Goal: Task Accomplishment & Management: Use online tool/utility

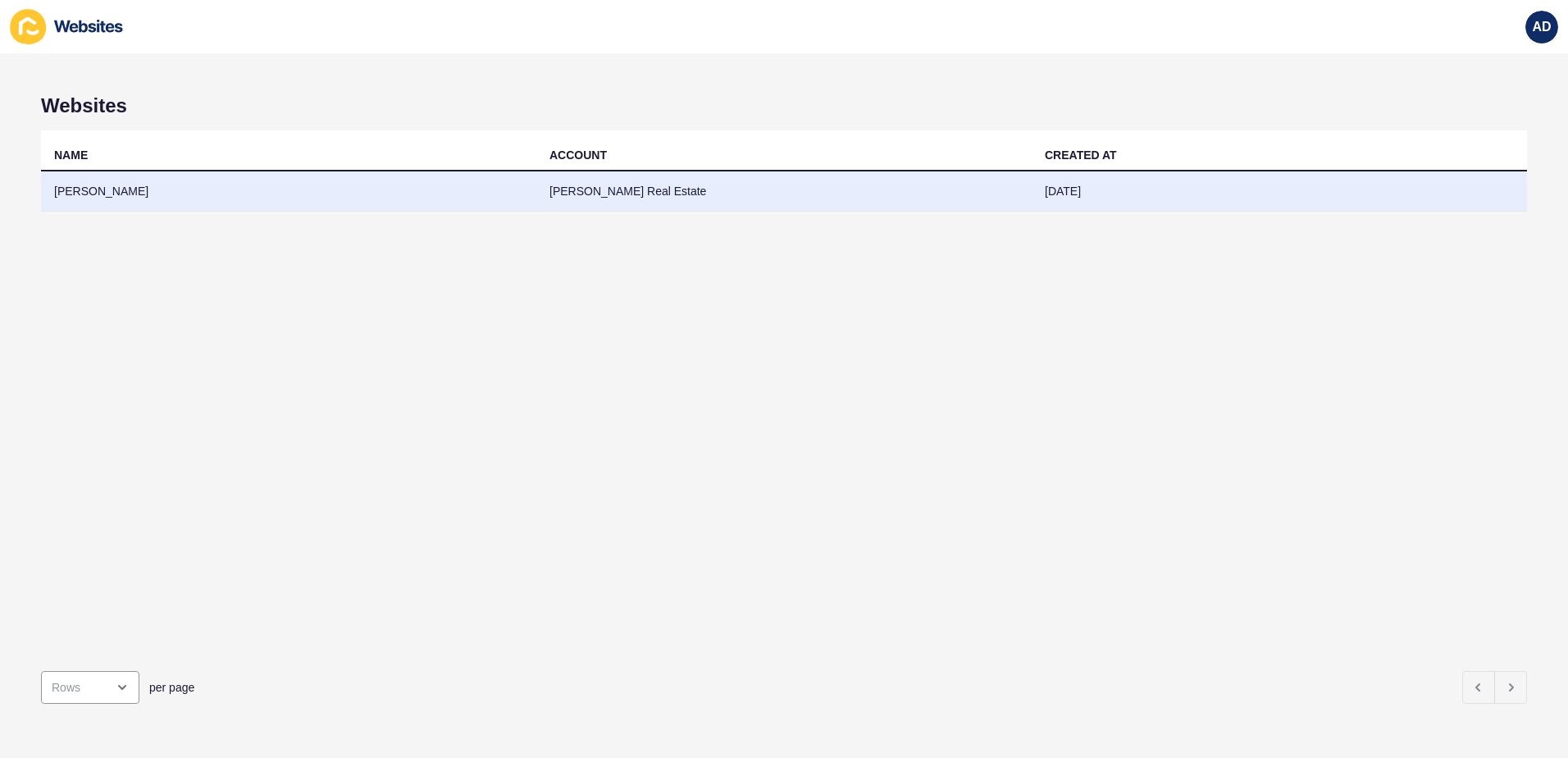
click at [363, 194] on td "[PERSON_NAME]" at bounding box center [289, 192] width 495 height 41
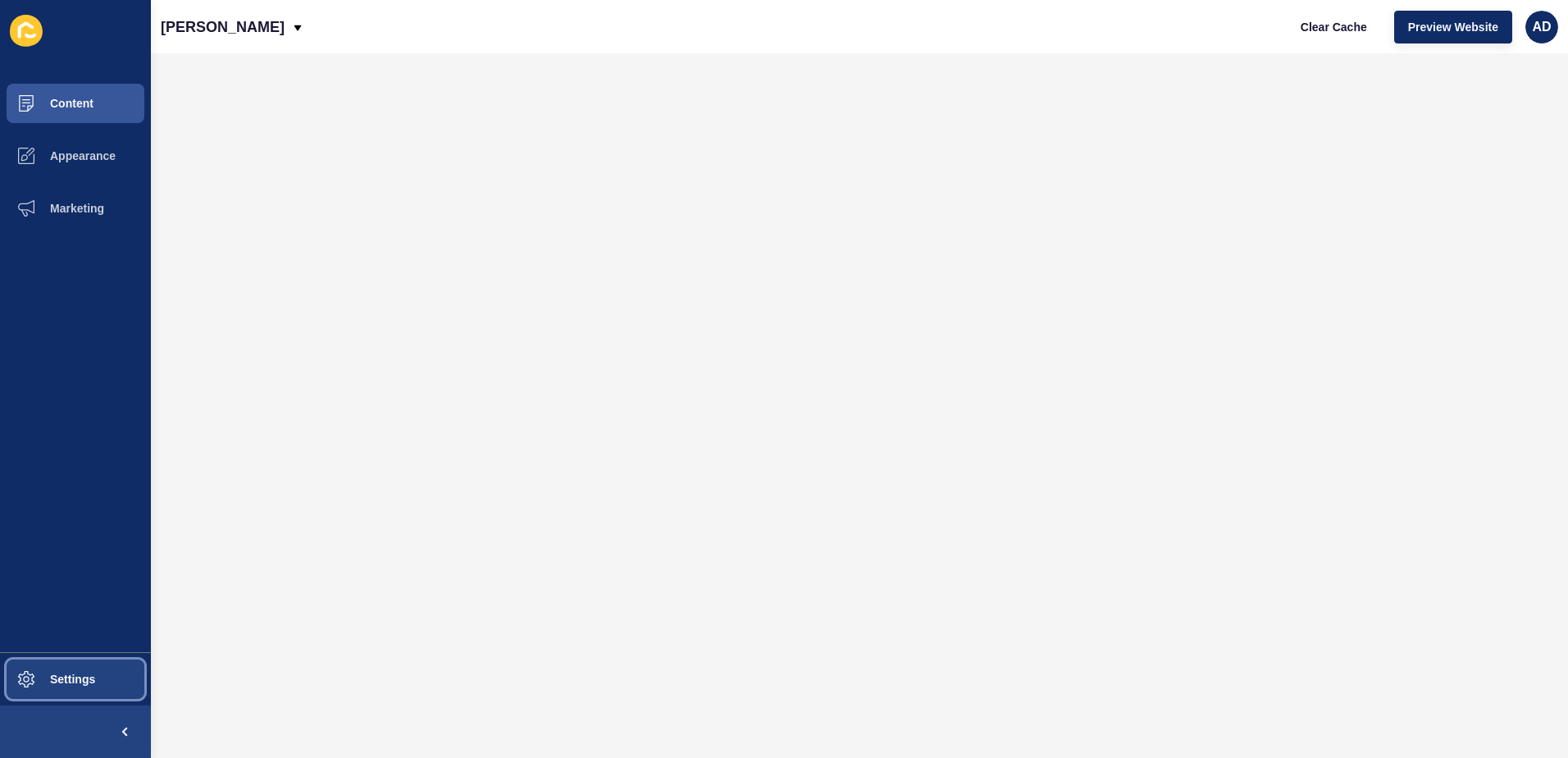
click at [55, 670] on button "Settings" at bounding box center [75, 679] width 151 height 52
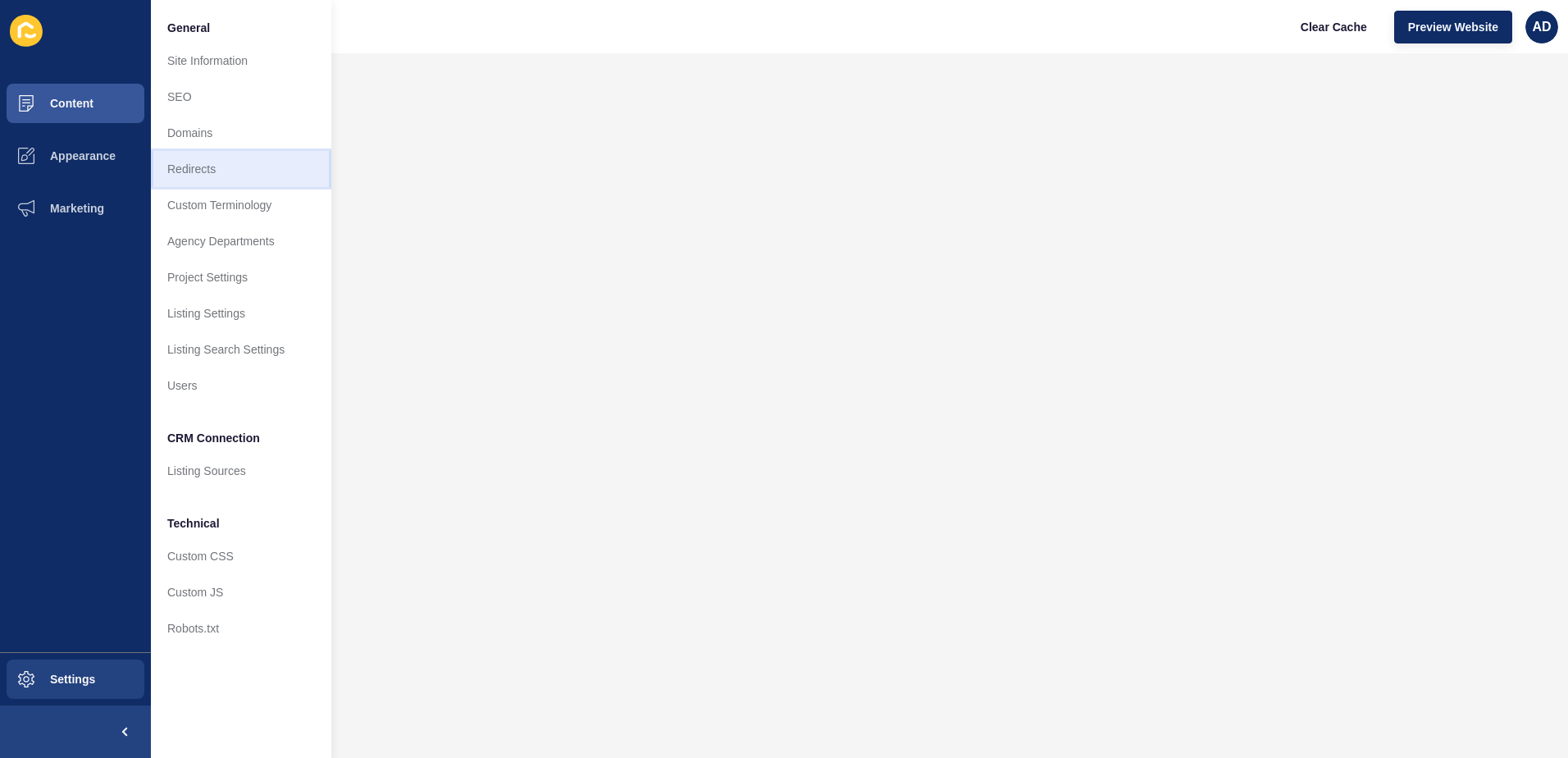
click at [236, 173] on link "Redirects" at bounding box center [241, 169] width 180 height 36
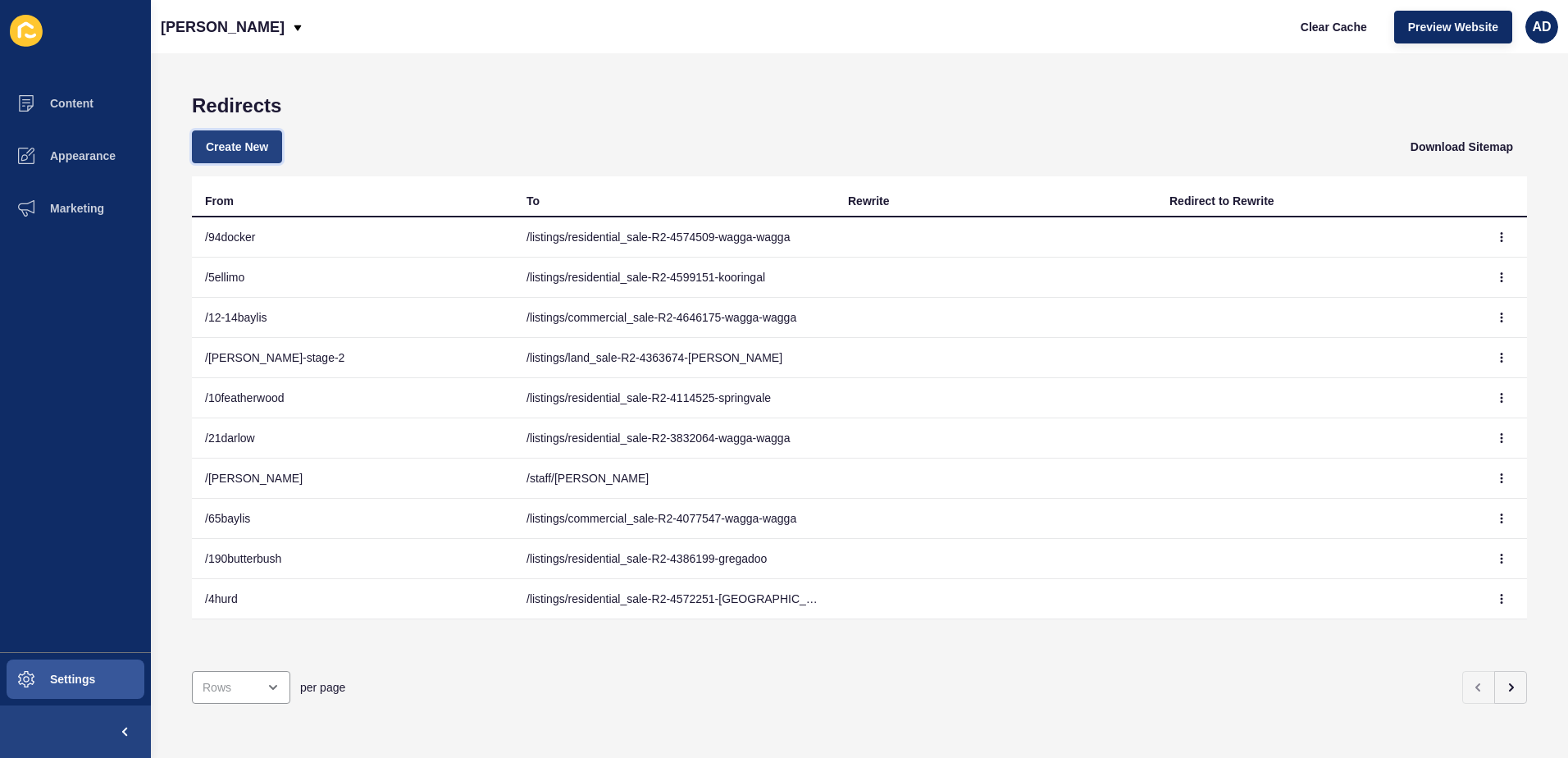
click at [249, 134] on button "Create New" at bounding box center [237, 147] width 90 height 33
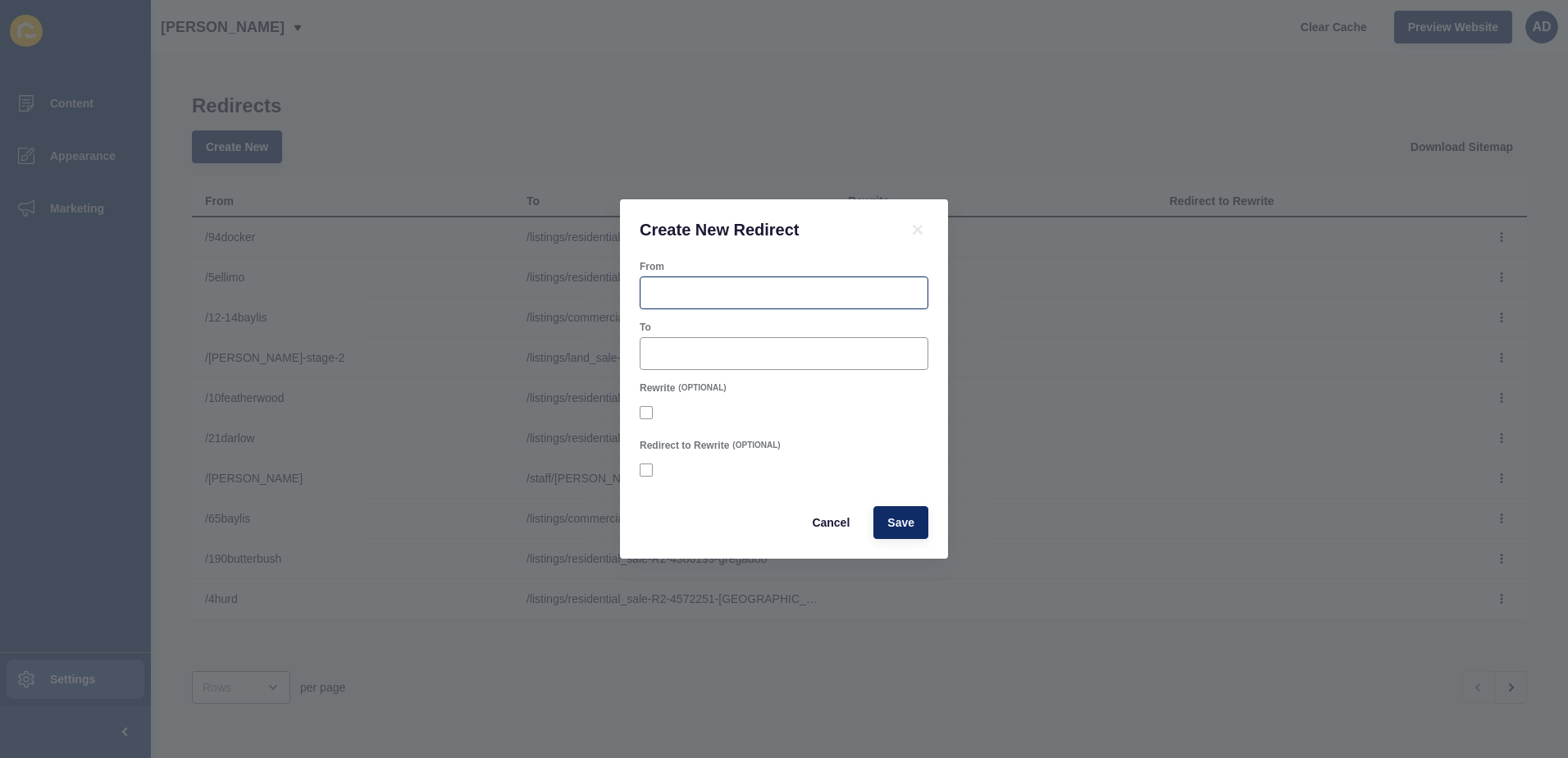
click at [671, 306] on div at bounding box center [784, 293] width 289 height 33
paste input "[DOMAIN_NAME][URL]"
drag, startPoint x: 719, startPoint y: 294, endPoint x: 593, endPoint y: 287, distance: 126.2
click at [593, 287] on div "Create New Redirect From [DOMAIN_NAME][URL] To Rewrite (OPTIONAL) Redirect to R…" at bounding box center [784, 379] width 1568 height 758
type input "/200hammond"
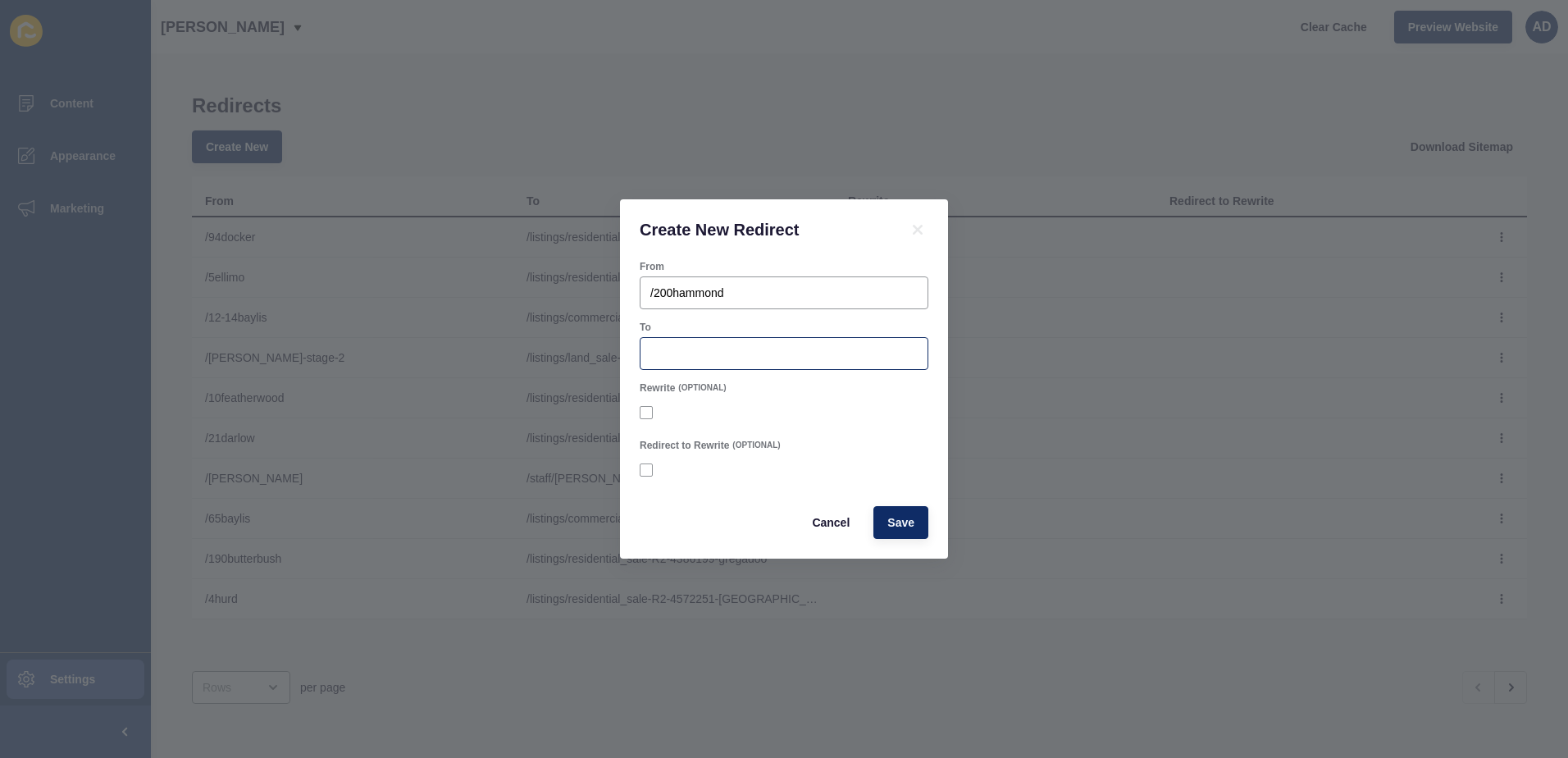
click at [662, 363] on div at bounding box center [784, 354] width 289 height 33
paste input "listings/commercial_sale-R2-4690428-wagga-wagga"
type input "/listings/commercial_sale-R2-4690428-wagga-wagga"
click at [893, 519] on span "Save" at bounding box center [900, 522] width 27 height 17
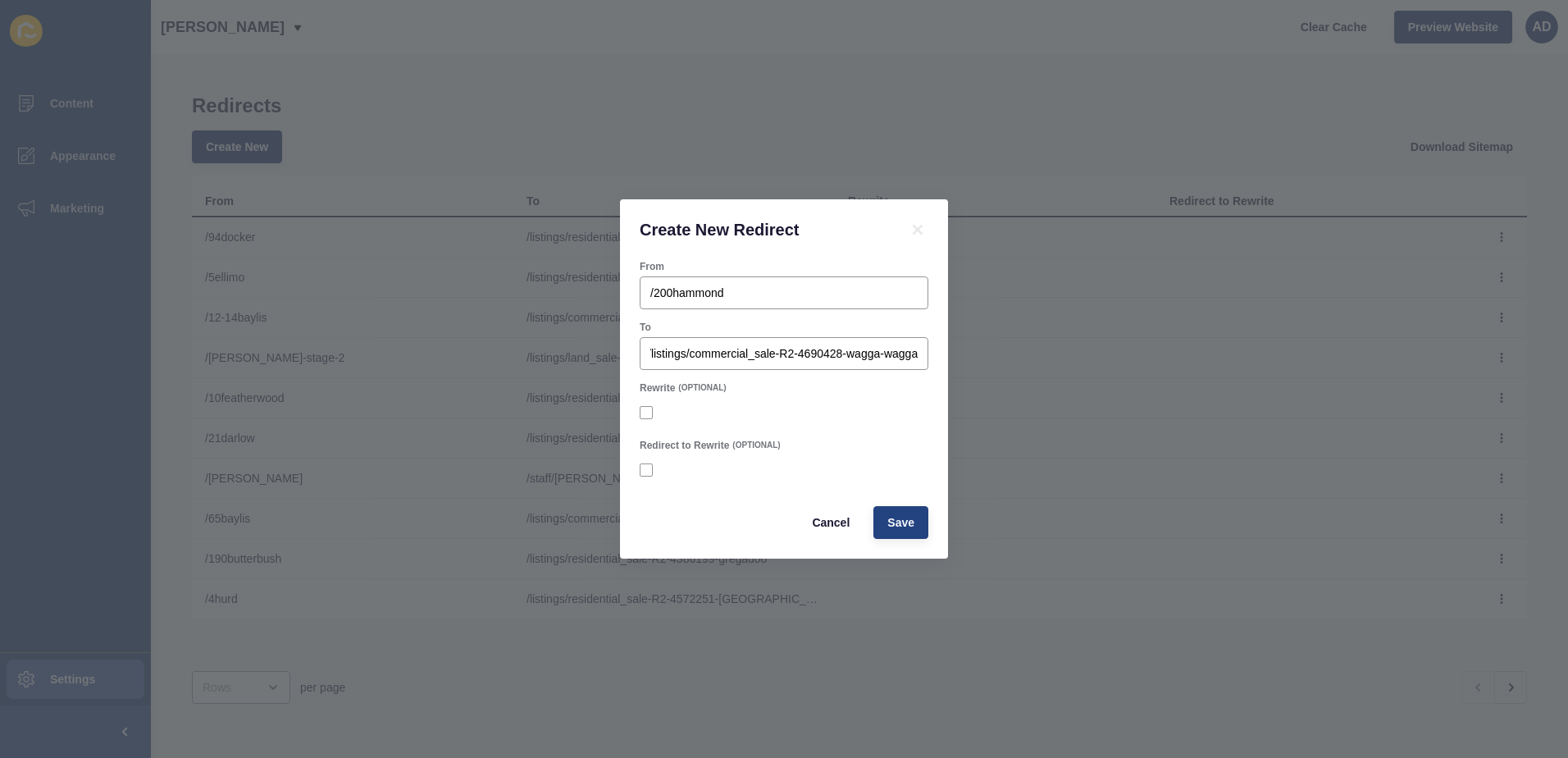
scroll to position [0, 0]
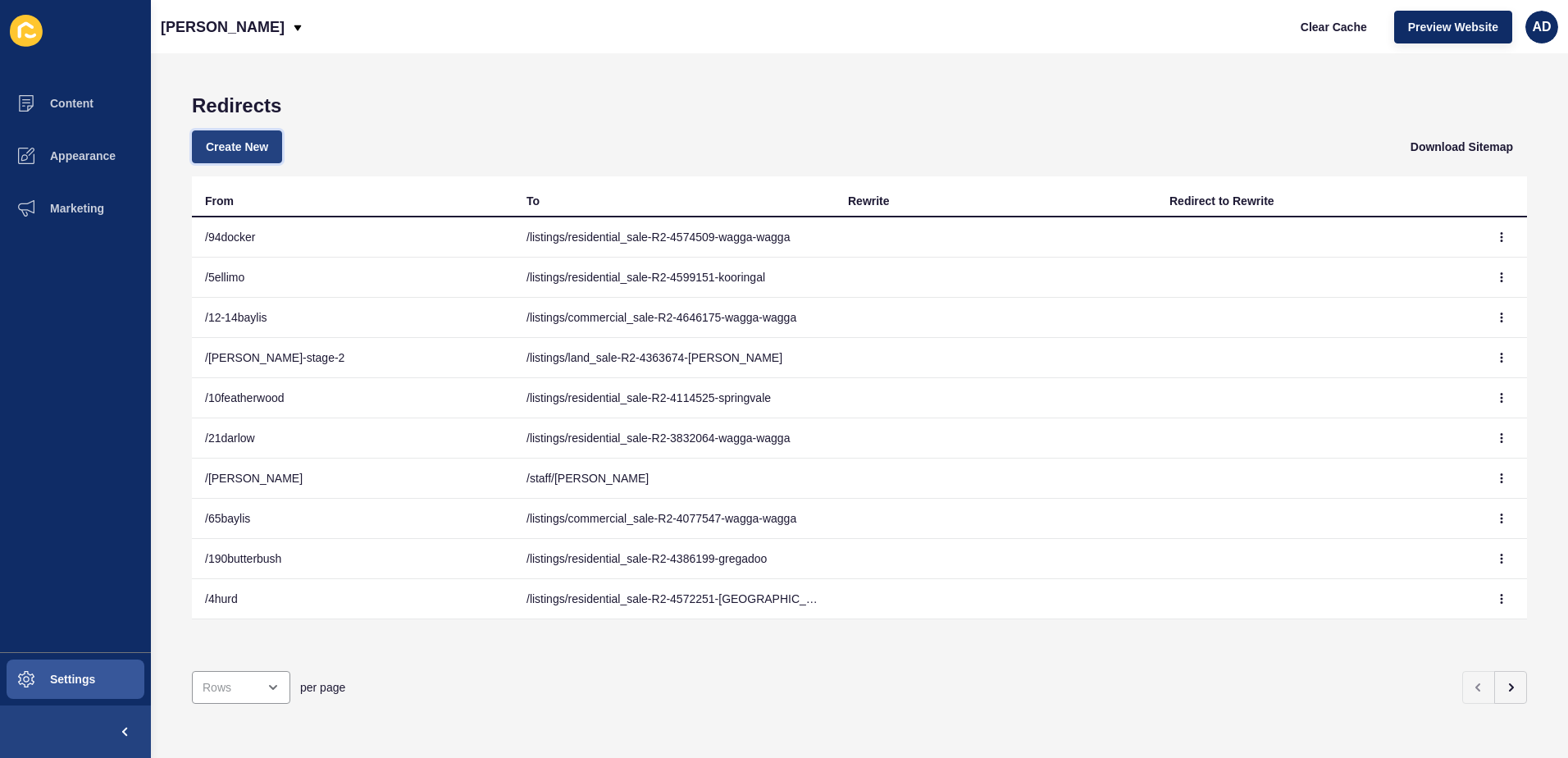
click at [224, 139] on span "Create New" at bounding box center [238, 147] width 63 height 17
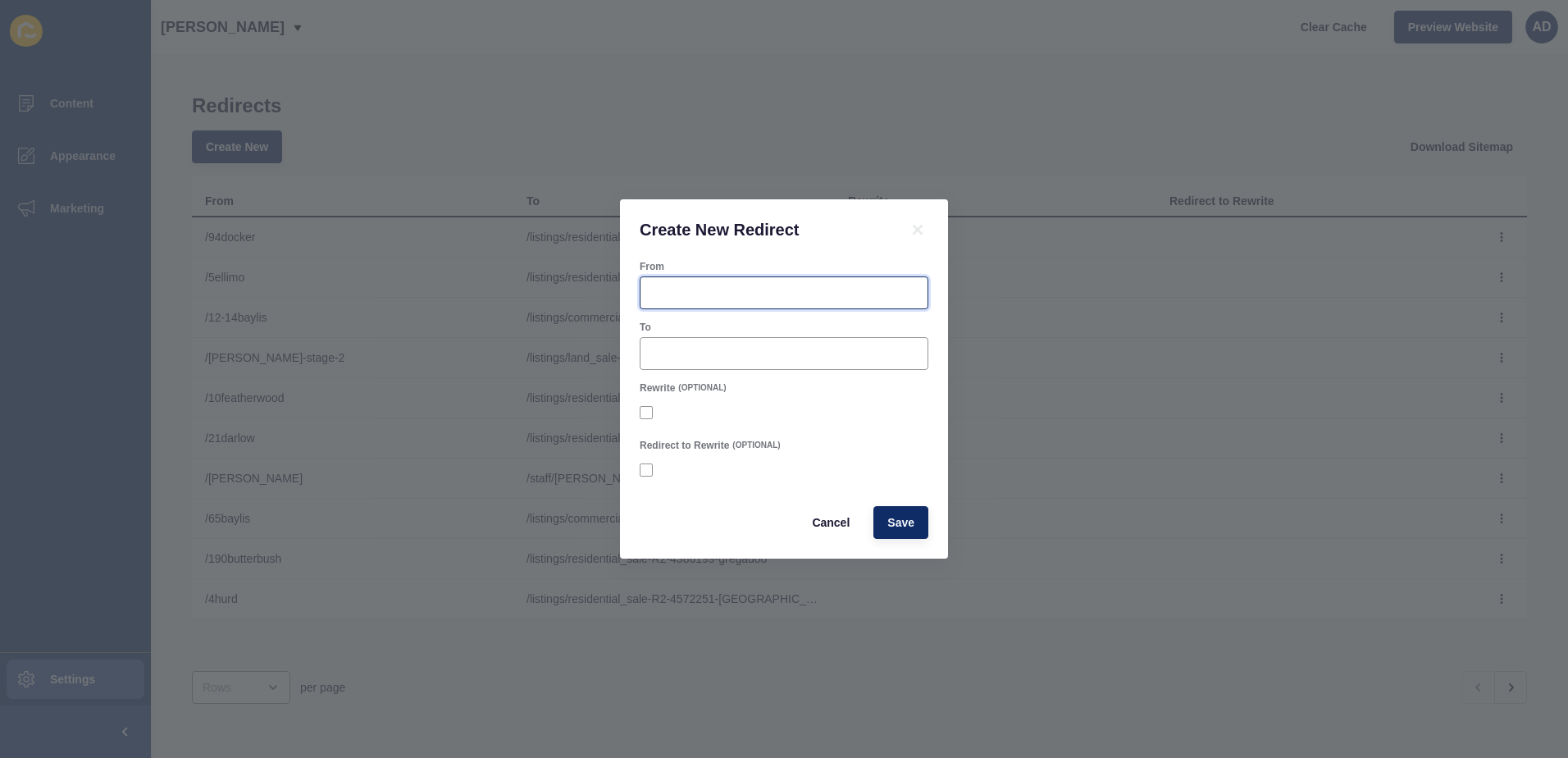
click at [670, 288] on input "From" at bounding box center [784, 293] width 267 height 17
paste input "[DOMAIN_NAME][URL]"
drag, startPoint x: 727, startPoint y: 290, endPoint x: 581, endPoint y: 276, distance: 146.7
click at [581, 276] on div "Create New Redirect From /[DOMAIN_NAME][URL] To Rewrite (OPTIONAL) Redirect to …" at bounding box center [784, 379] width 1568 height 758
type input "/200hammond"
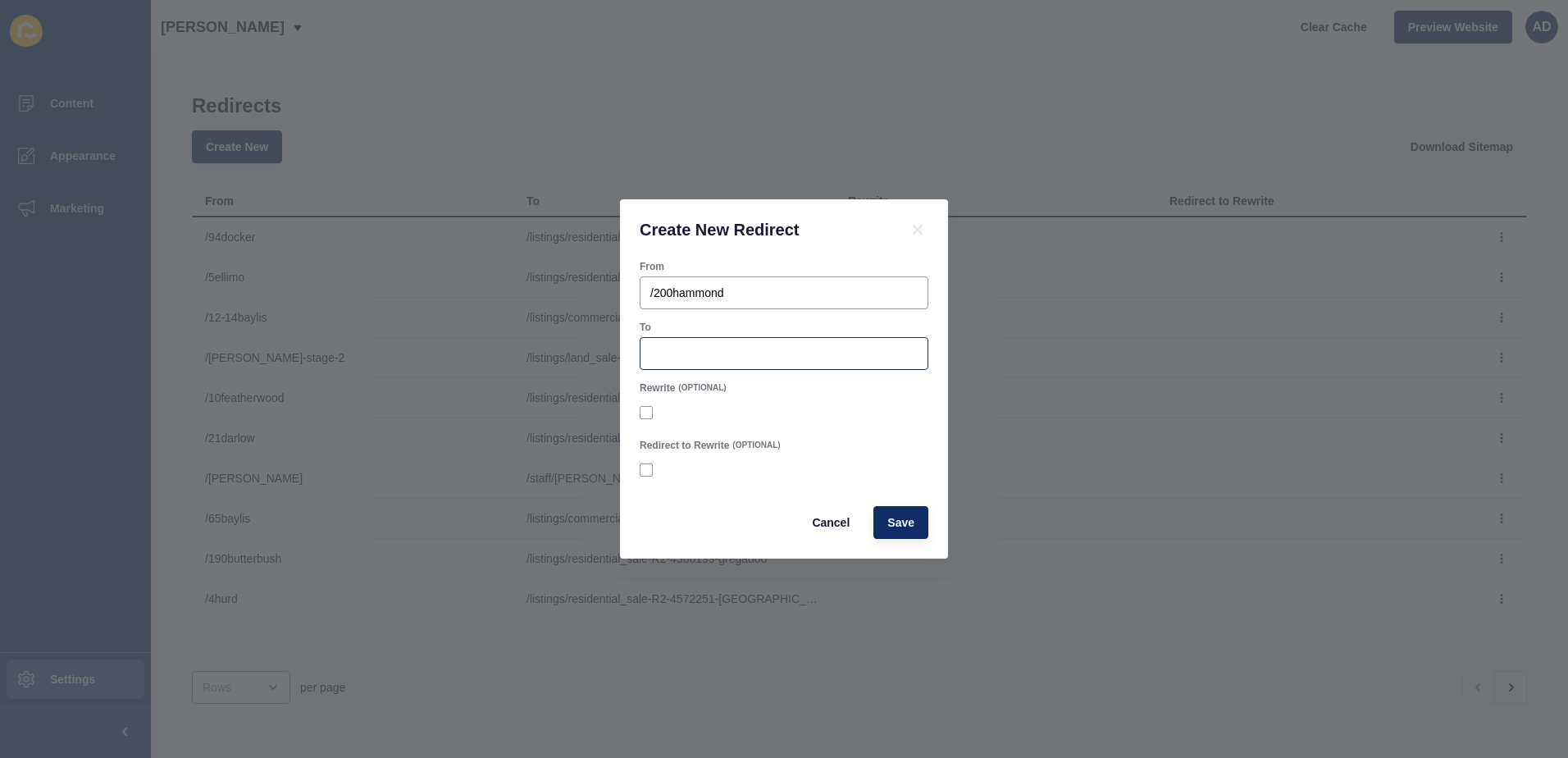
click at [710, 344] on div at bounding box center [784, 354] width 289 height 33
paste input "/listings/commercial_sale-R2-4690428-wagga-wagga"
type input "/listings/commercial_sale-R2-4690428-wagga-wagga"
click at [693, 542] on div "Cancel Save" at bounding box center [784, 522] width 298 height 42
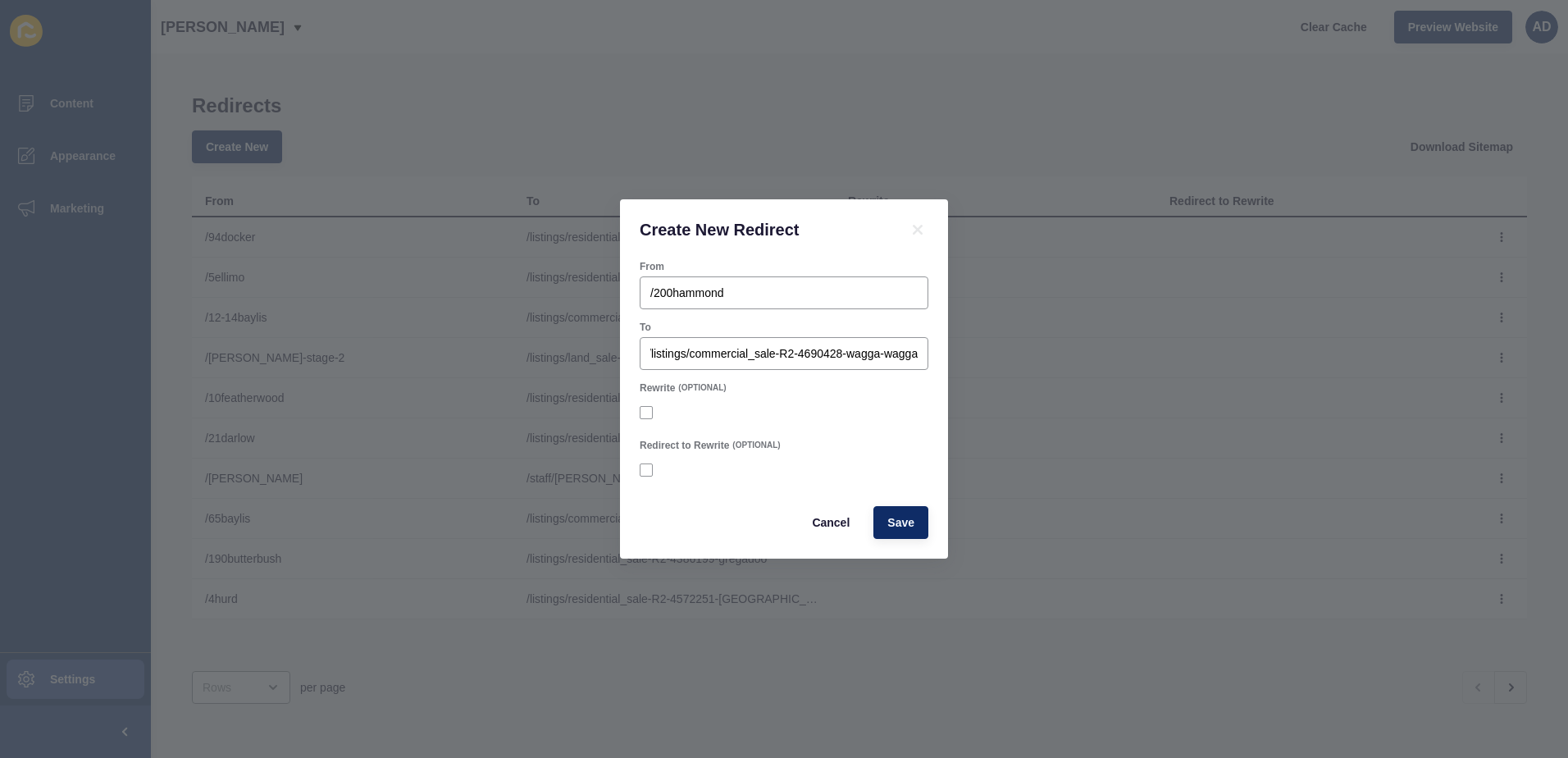
scroll to position [0, 0]
click at [885, 524] on button "Save" at bounding box center [901, 523] width 55 height 33
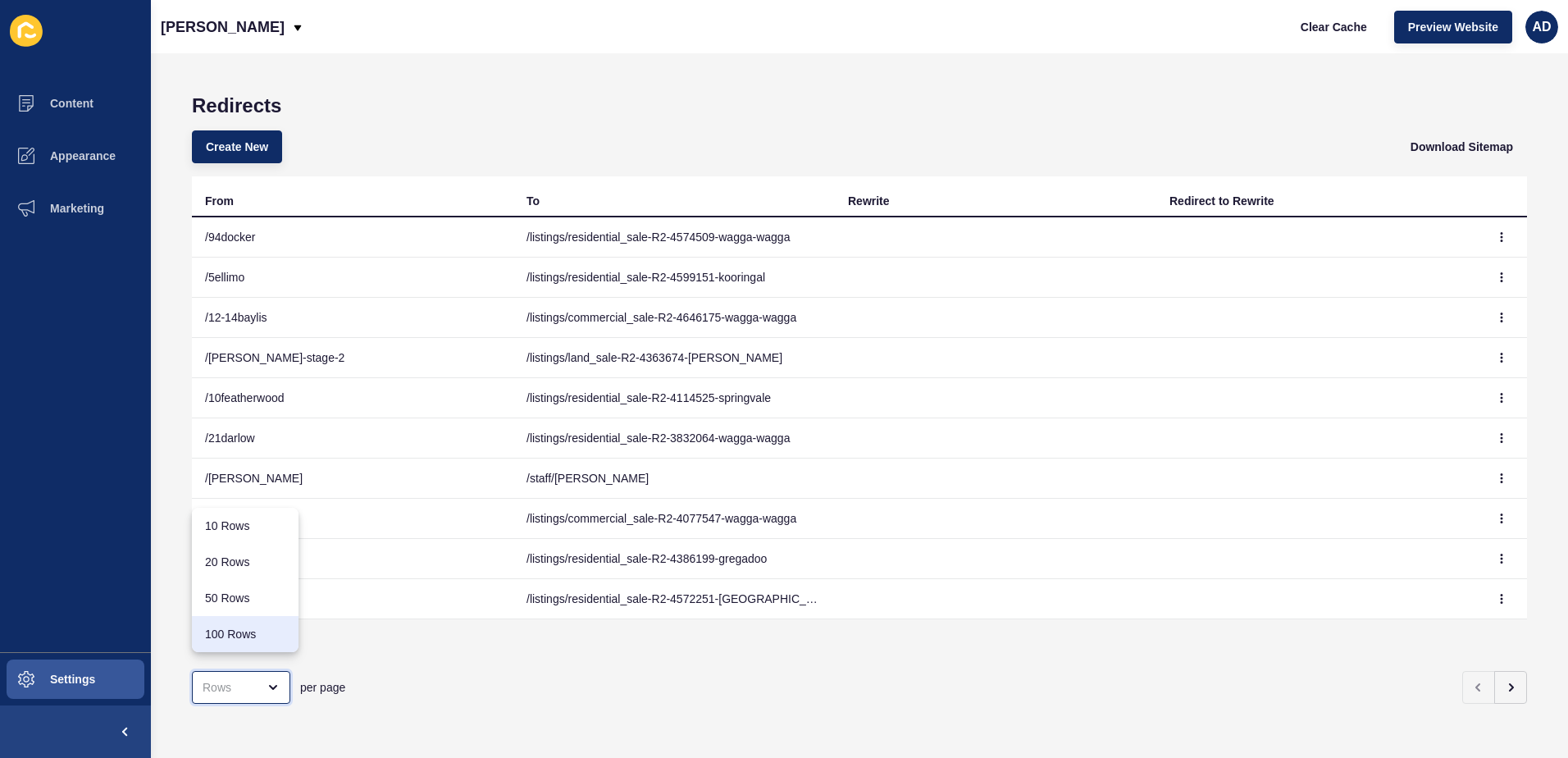
click at [272, 635] on div "100 Rows" at bounding box center [245, 635] width 80 height 17
type input "100 Rows"
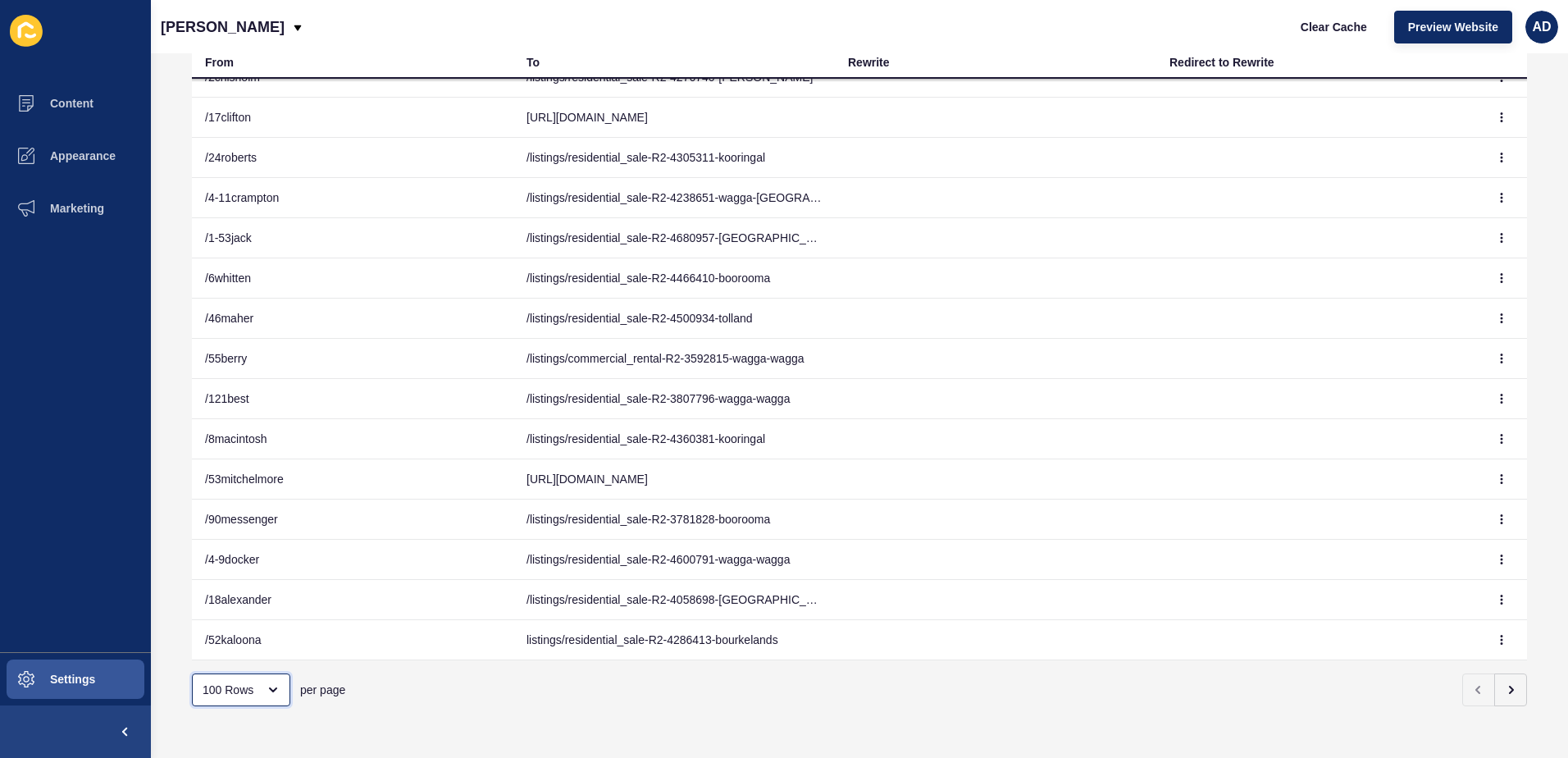
scroll to position [141, 0]
click at [1504, 681] on icon "button" at bounding box center [1511, 687] width 13 height 13
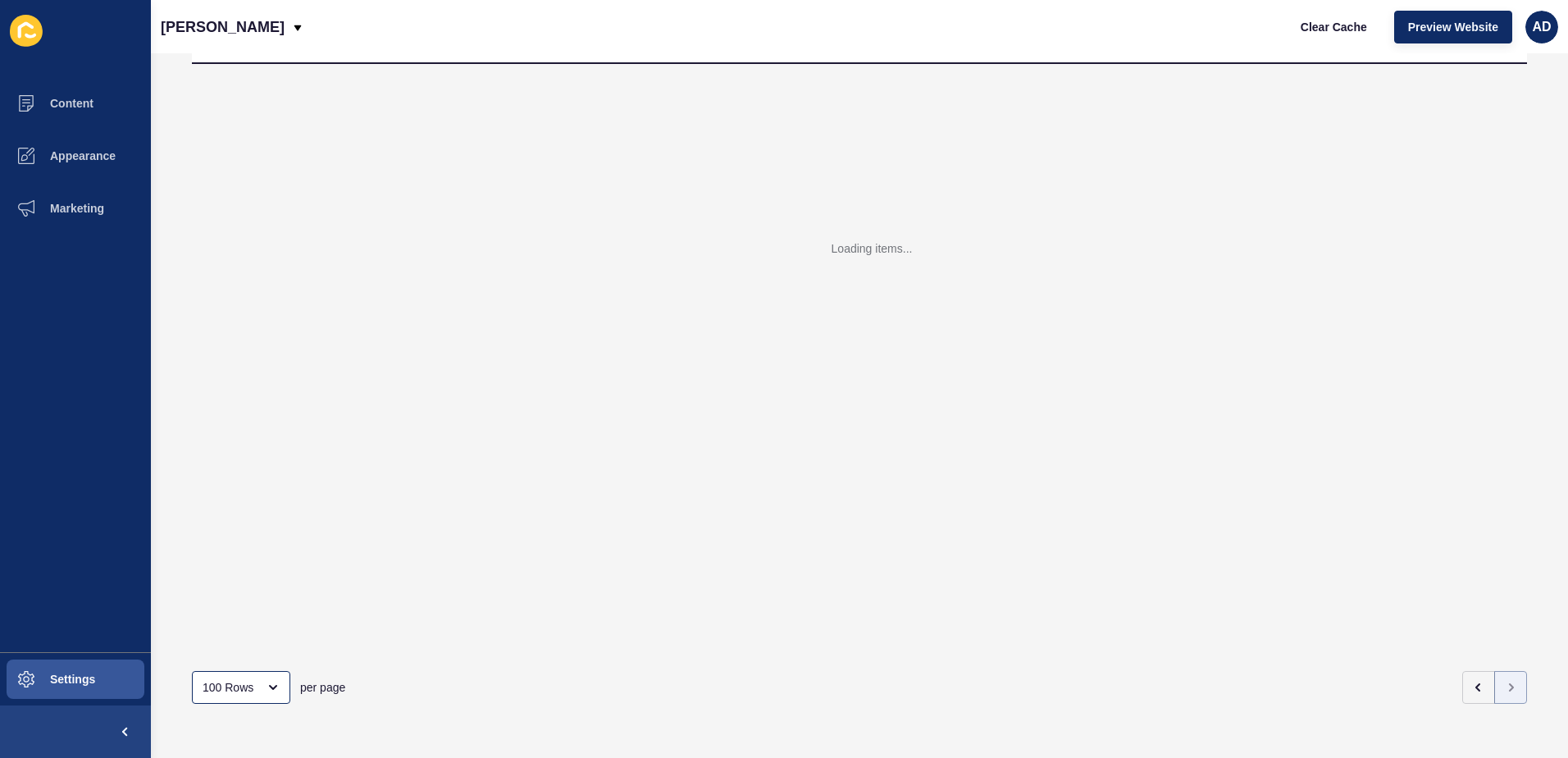
scroll to position [12, 0]
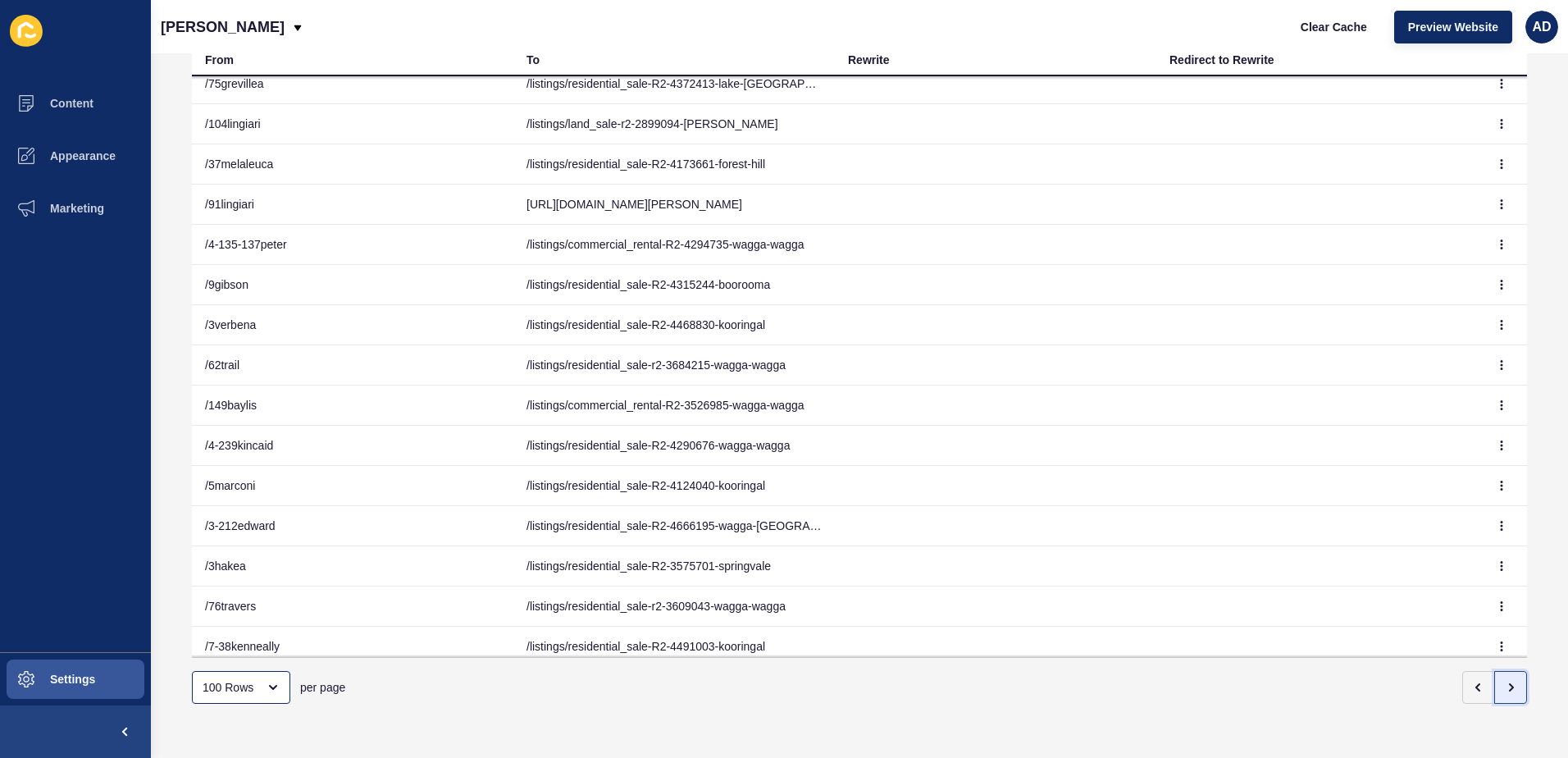
click at [1504, 681] on icon "button" at bounding box center [1511, 687] width 13 height 13
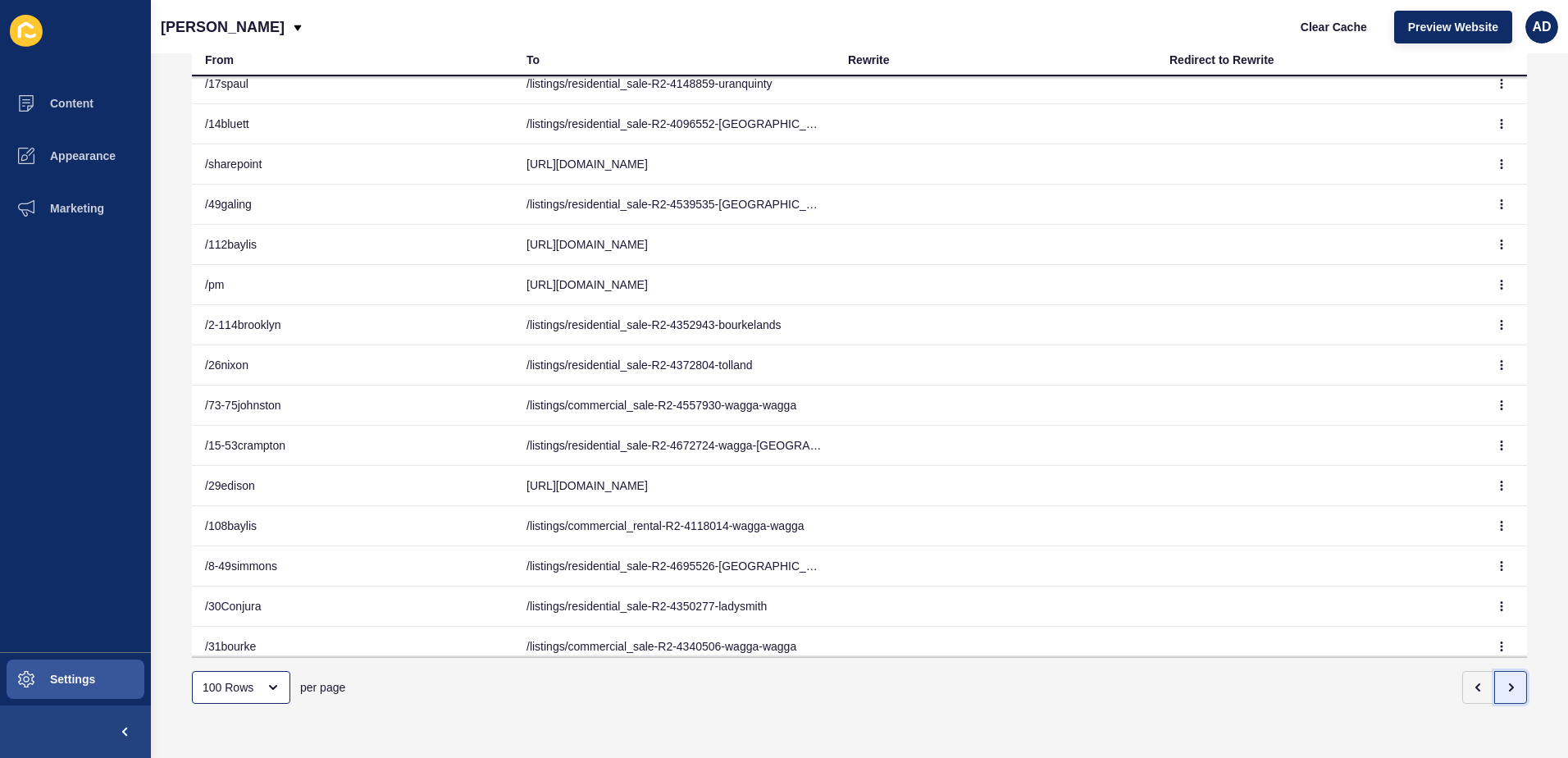
click at [1504, 681] on icon "button" at bounding box center [1511, 687] width 13 height 13
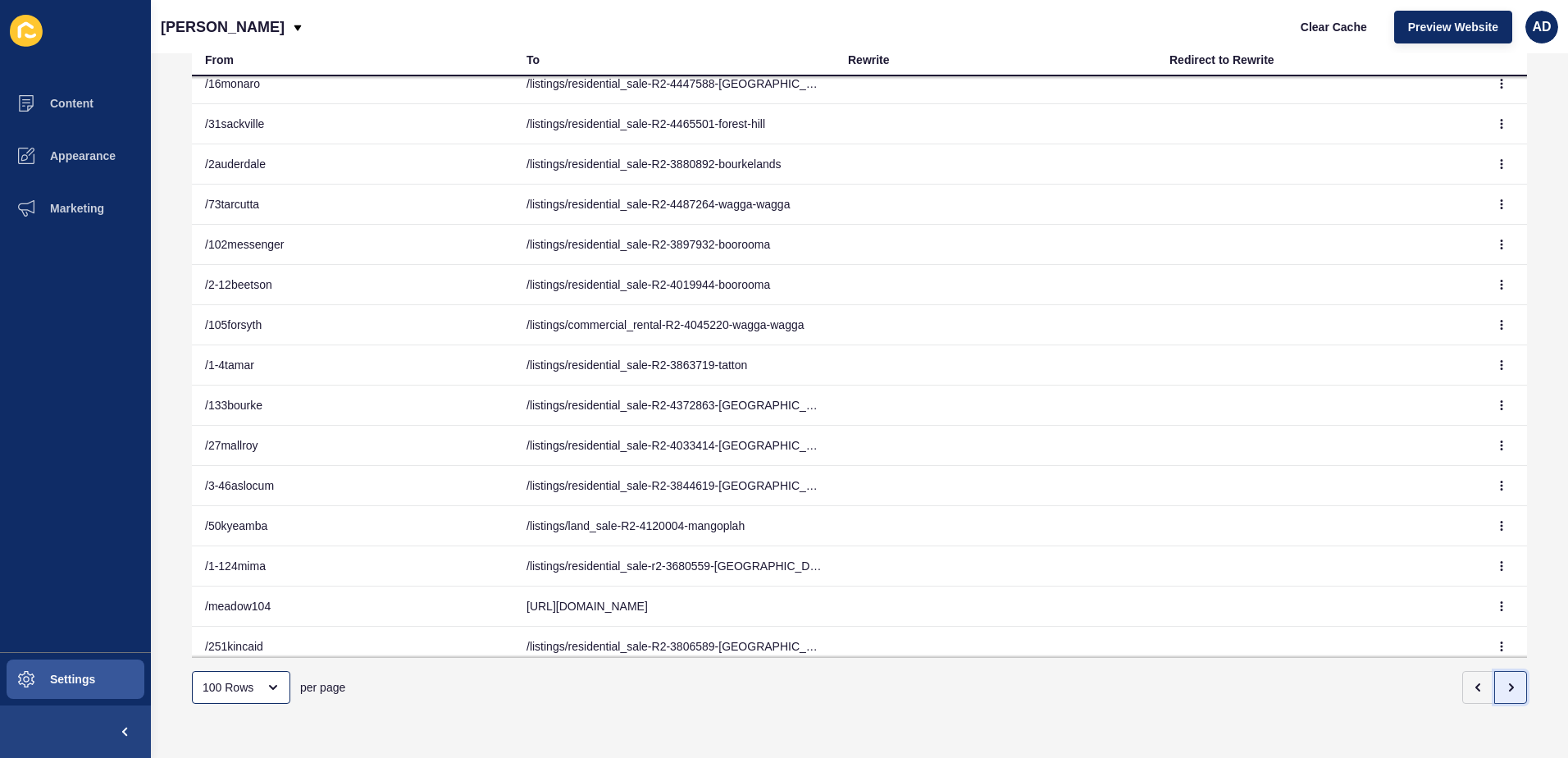
click at [1504, 681] on icon "button" at bounding box center [1511, 687] width 13 height 13
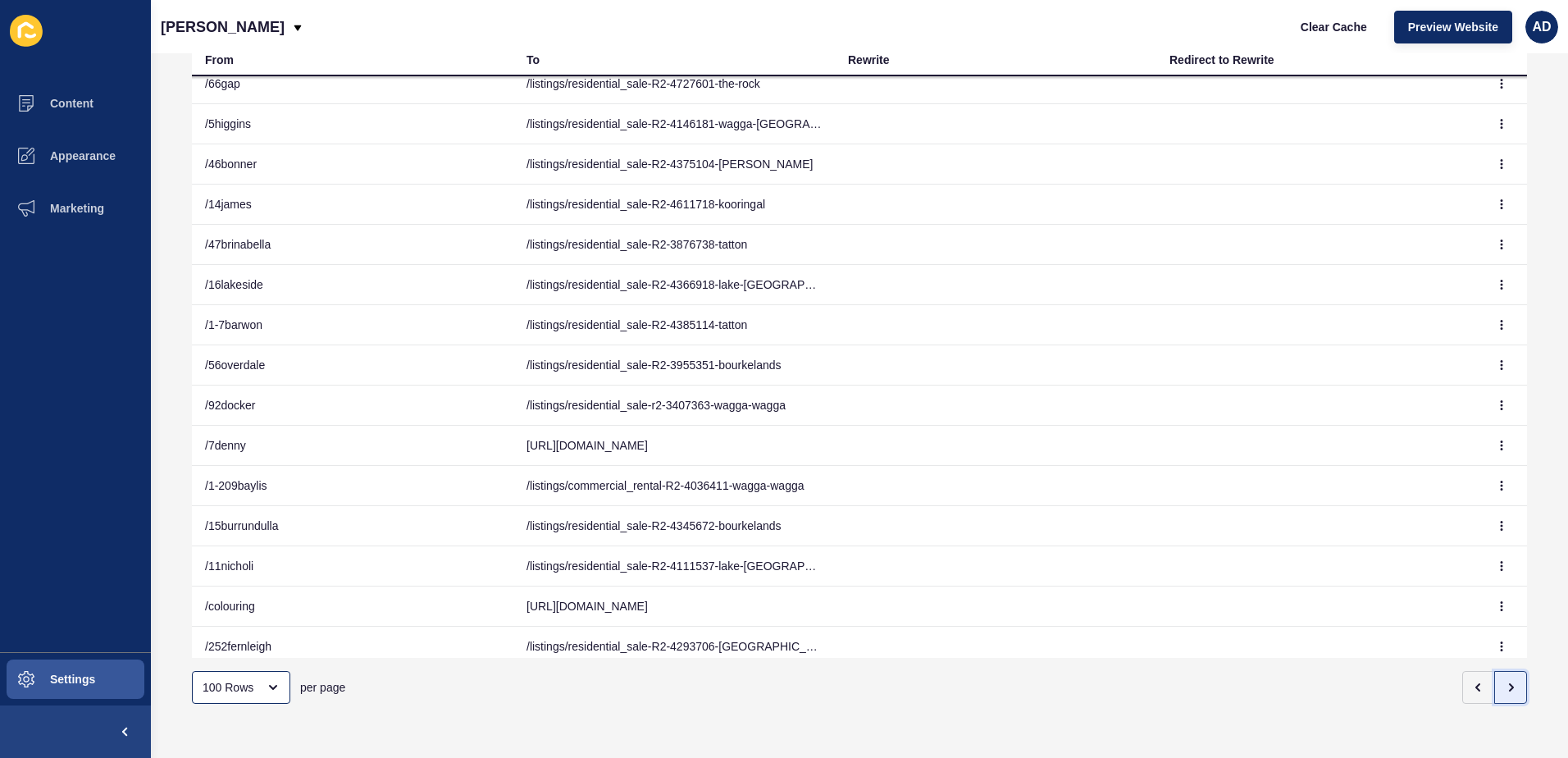
click at [1510, 684] on icon "button" at bounding box center [1512, 687] width 4 height 6
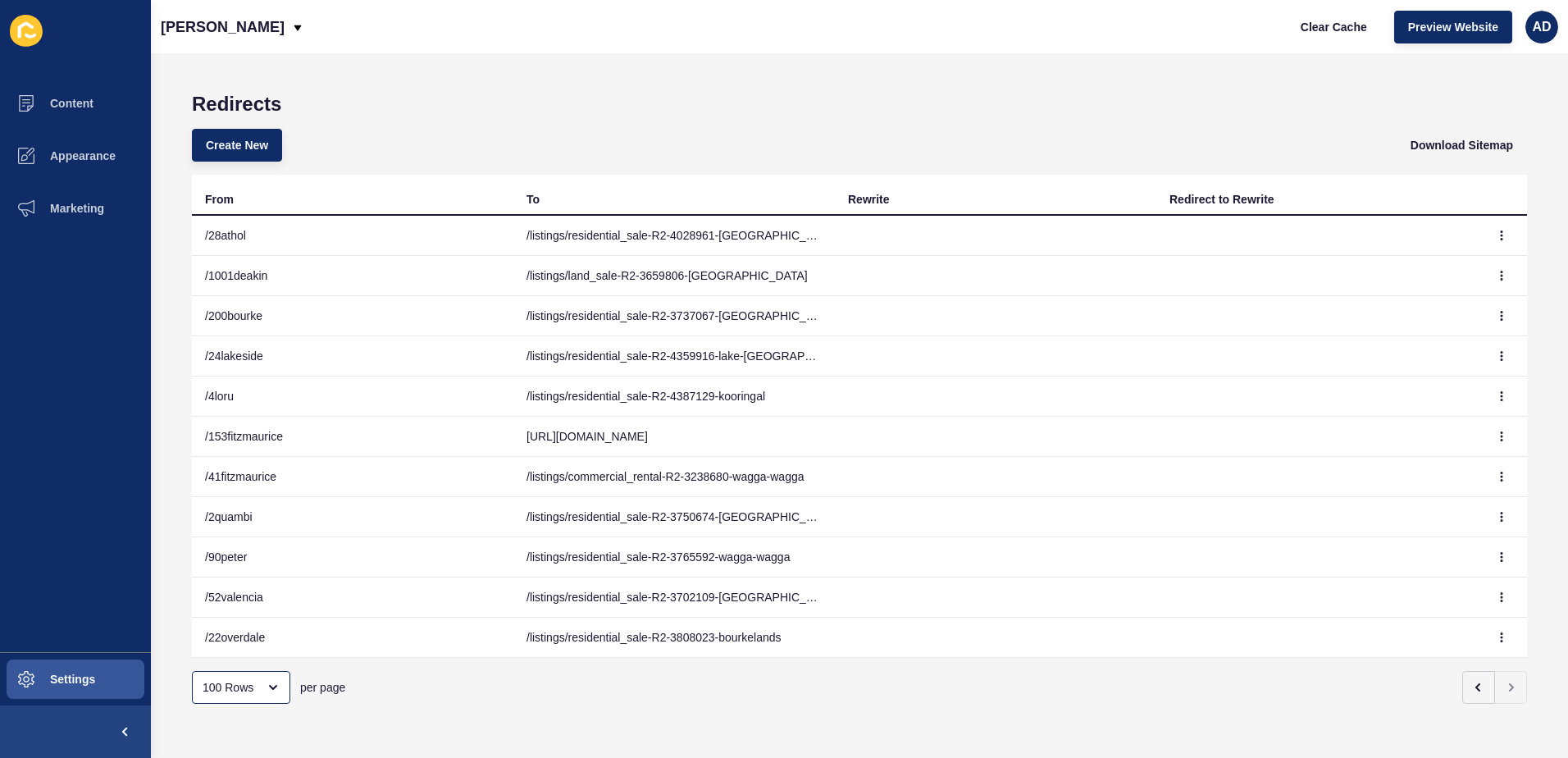
scroll to position [14, 0]
click at [1472, 681] on icon "button" at bounding box center [1479, 687] width 13 height 13
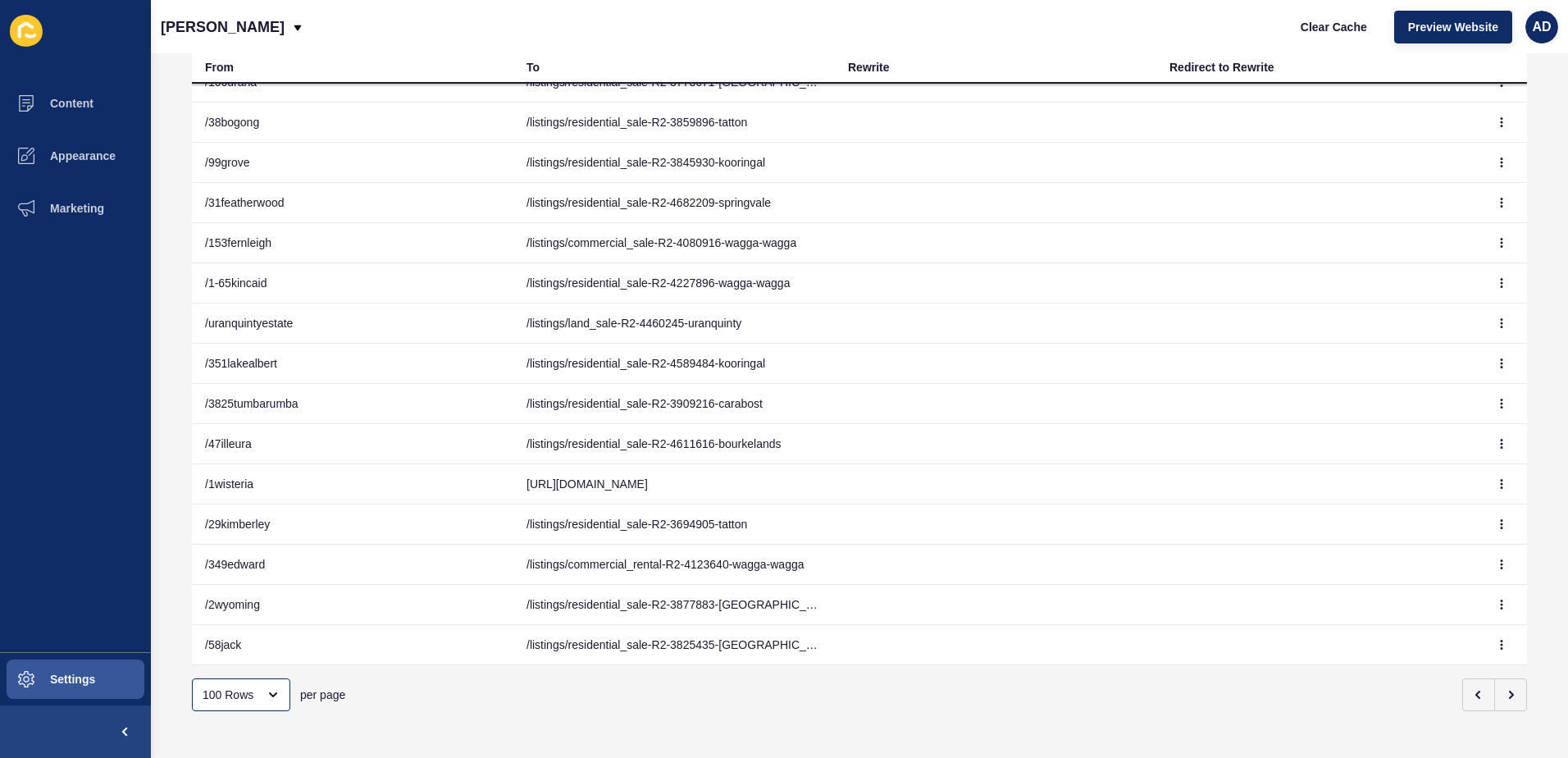
scroll to position [141, 0]
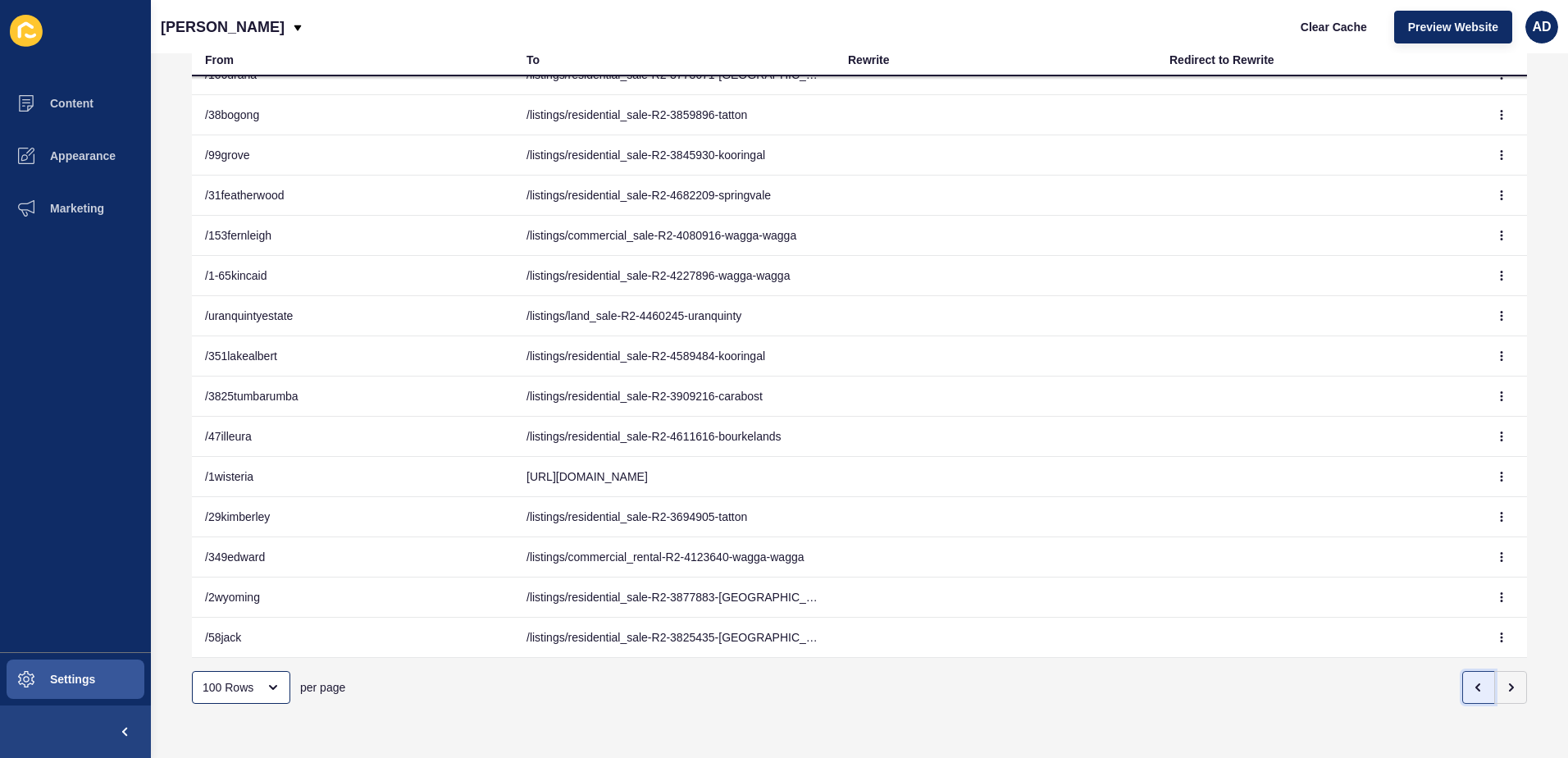
click at [1462, 676] on button "button" at bounding box center [1479, 688] width 33 height 33
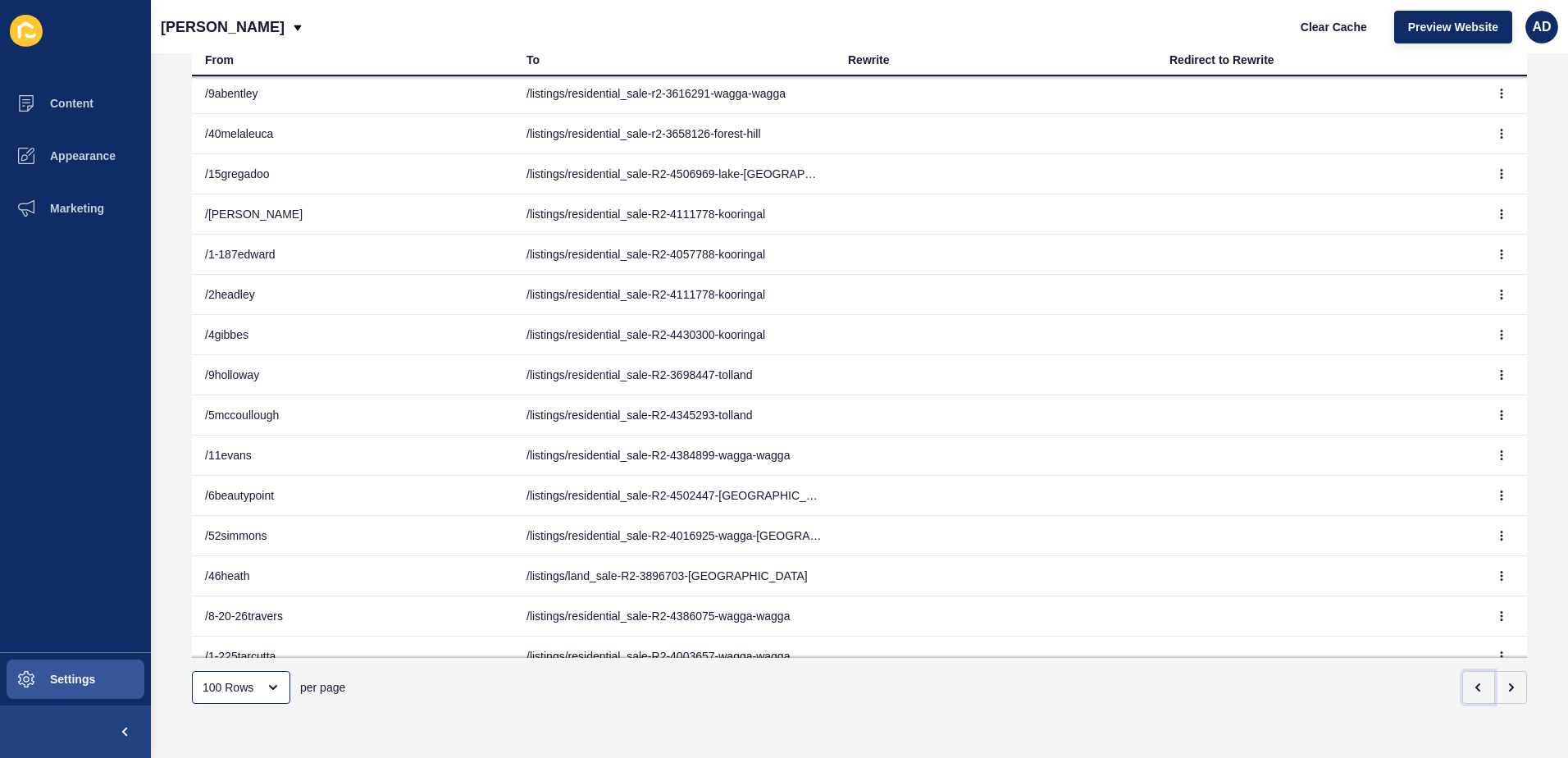
scroll to position [3298, 0]
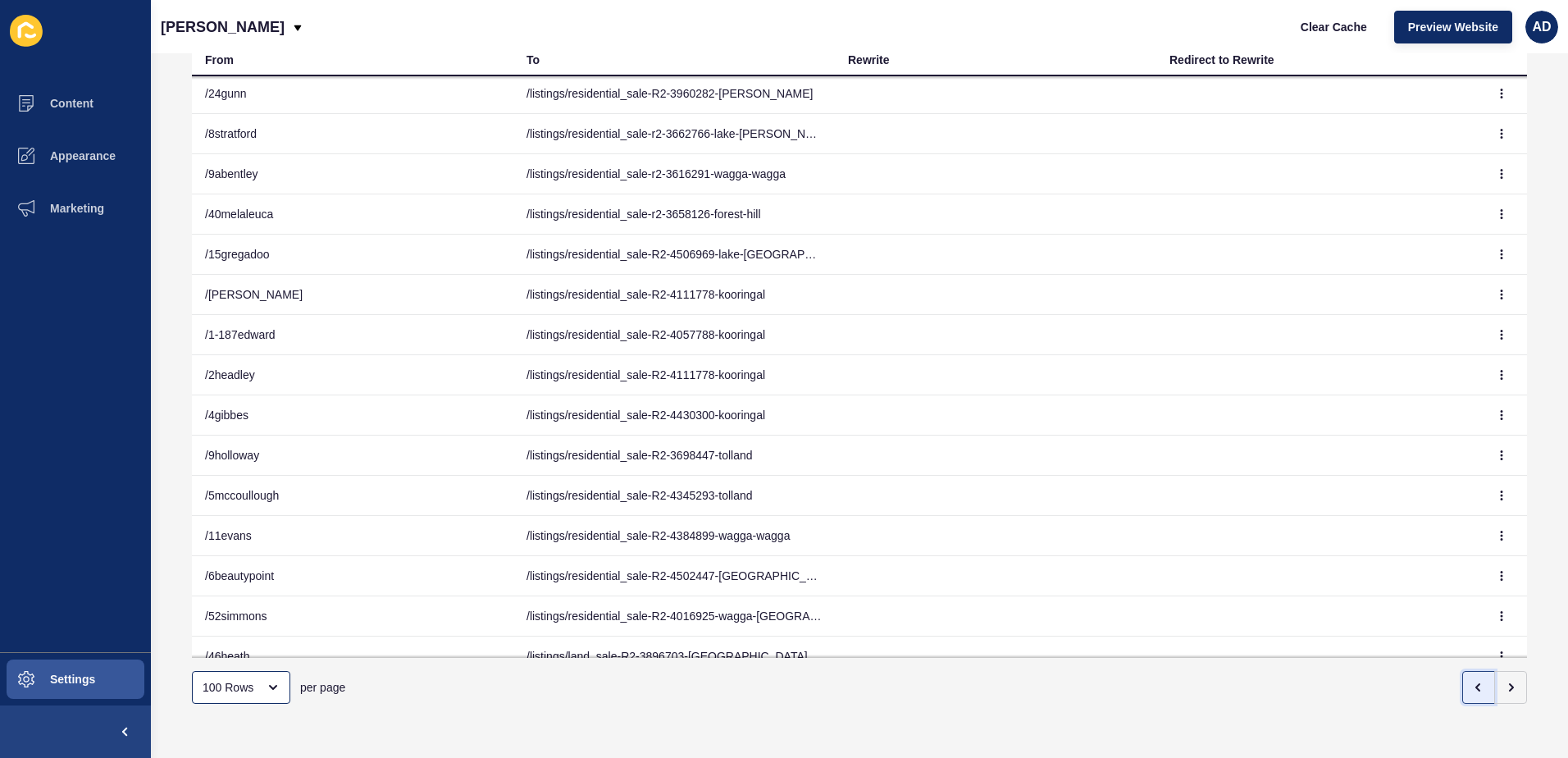
click at [1472, 681] on icon "button" at bounding box center [1479, 687] width 13 height 13
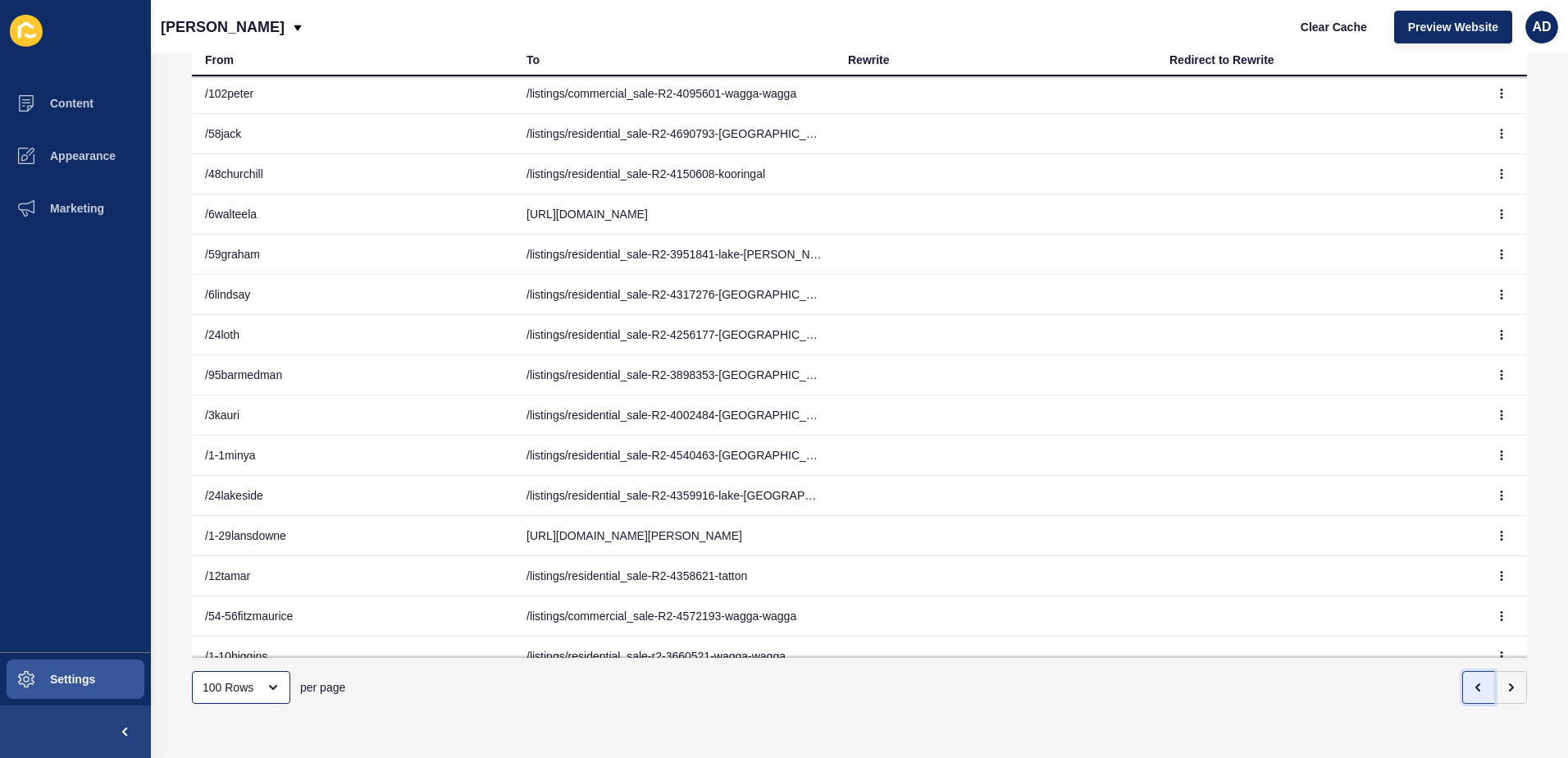
click at [1472, 681] on icon "button" at bounding box center [1479, 687] width 13 height 13
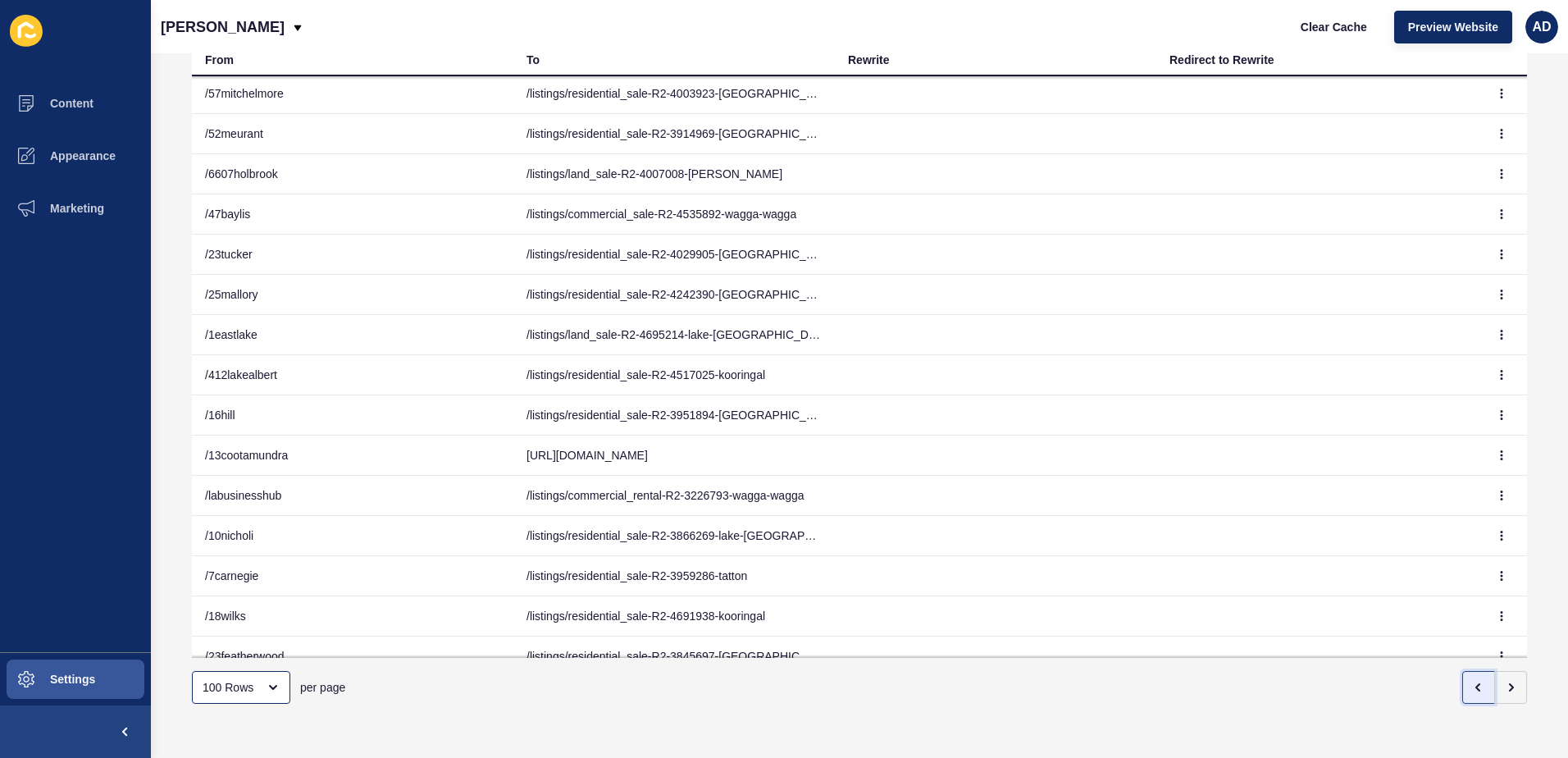
click at [1472, 681] on icon "button" at bounding box center [1479, 687] width 13 height 13
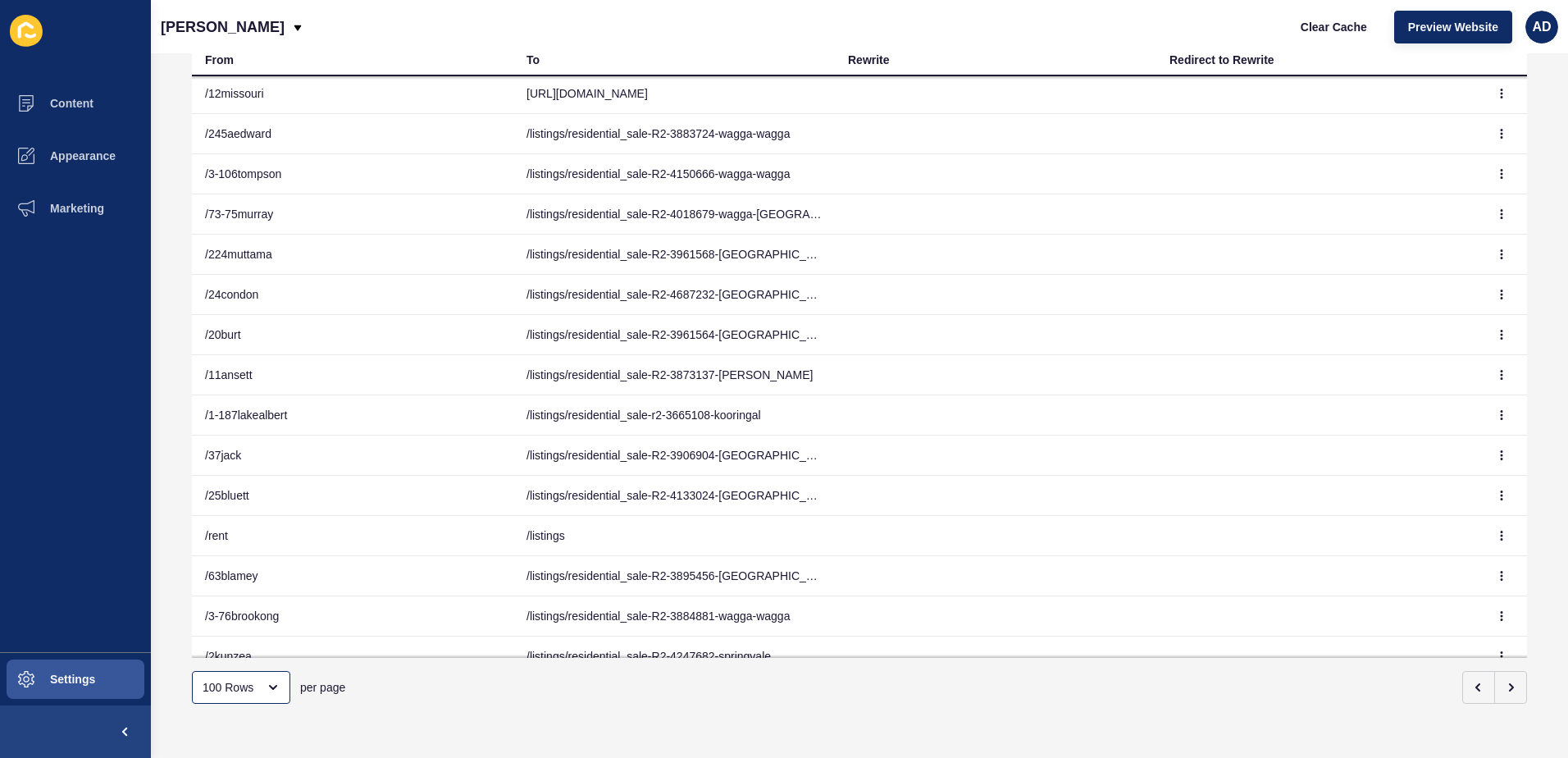
scroll to position [1330, 0]
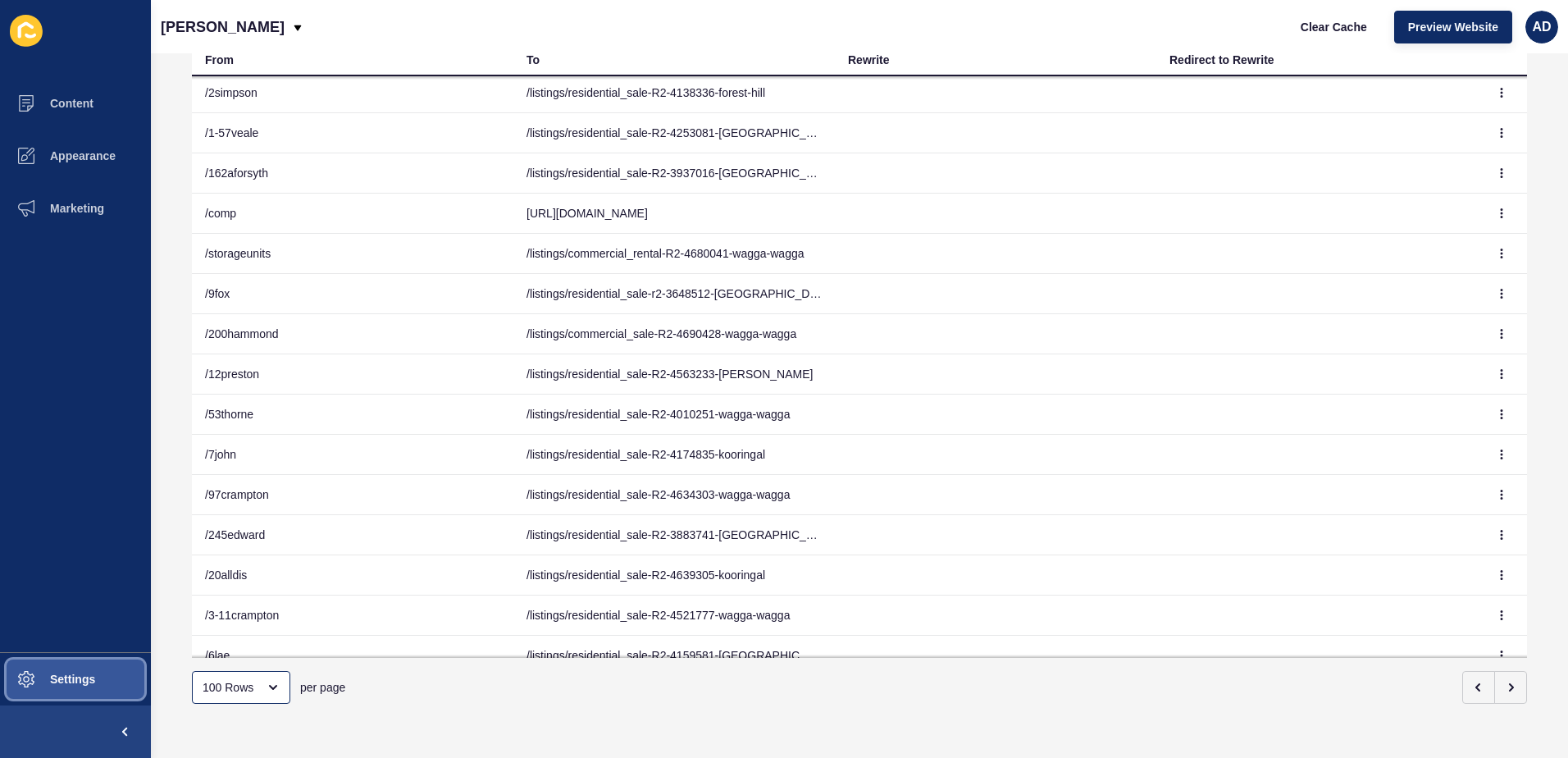
click at [101, 692] on button "Settings" at bounding box center [75, 679] width 151 height 52
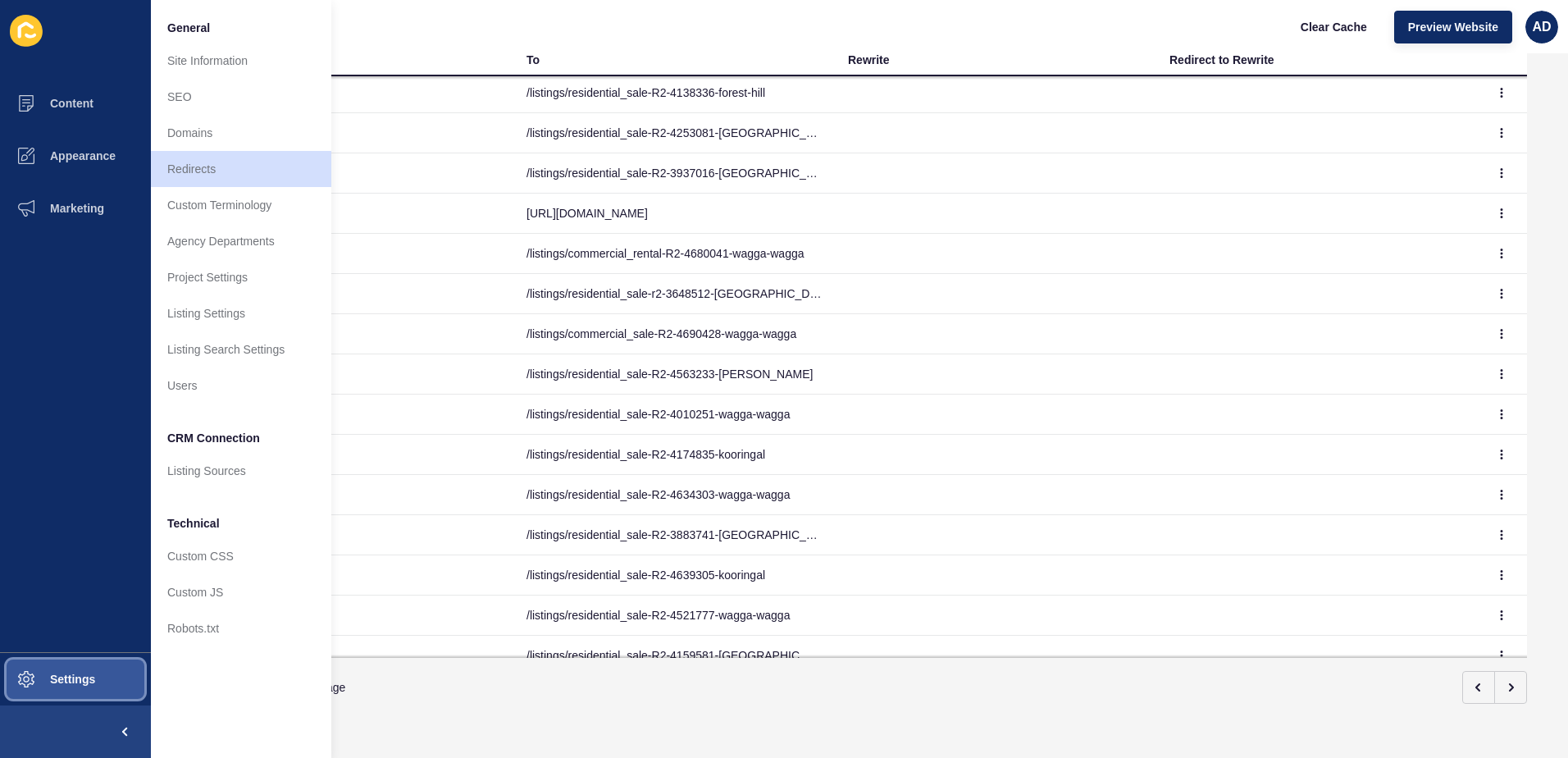
click at [50, 694] on span at bounding box center [26, 679] width 52 height 52
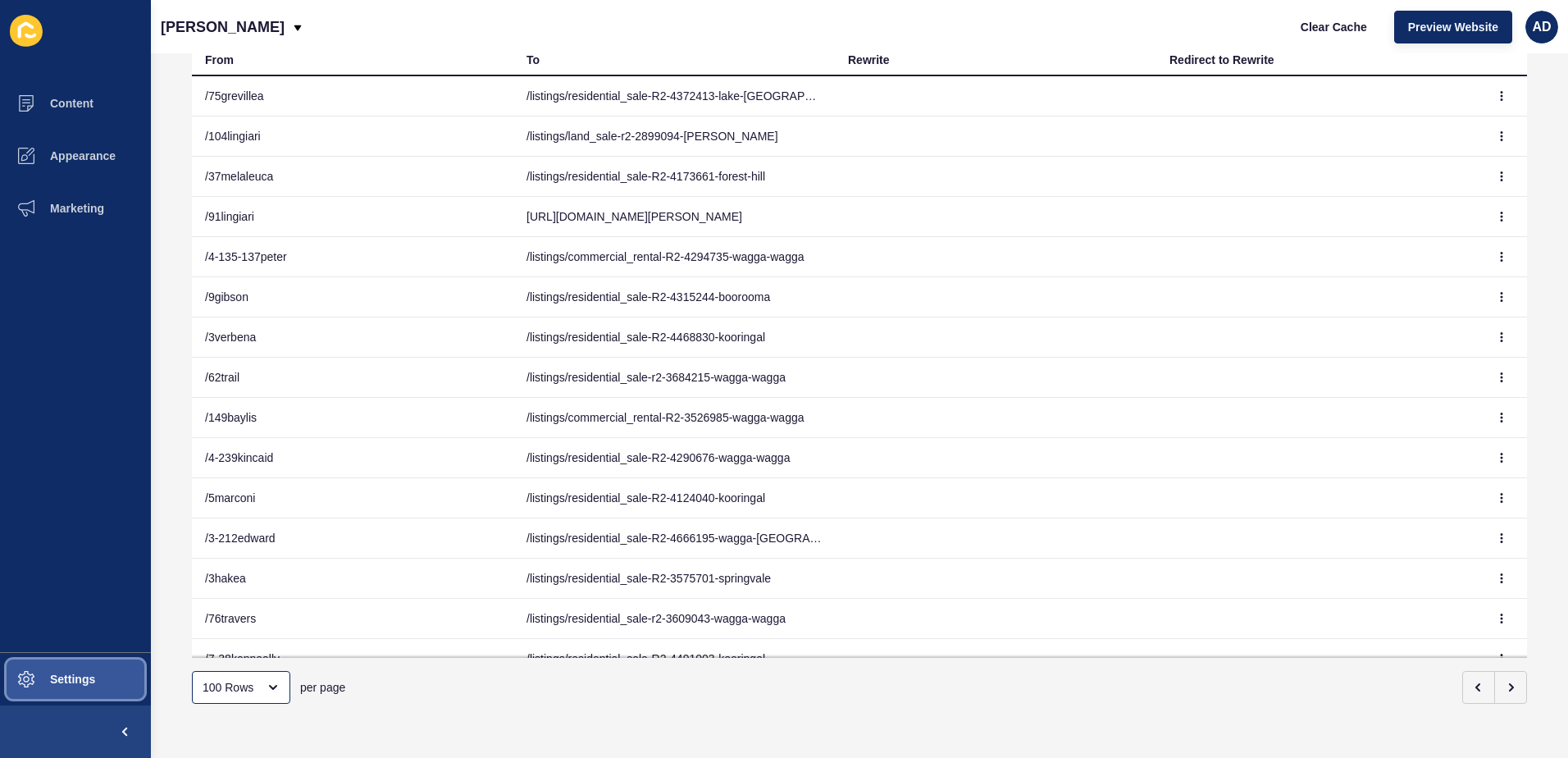
scroll to position [0, 0]
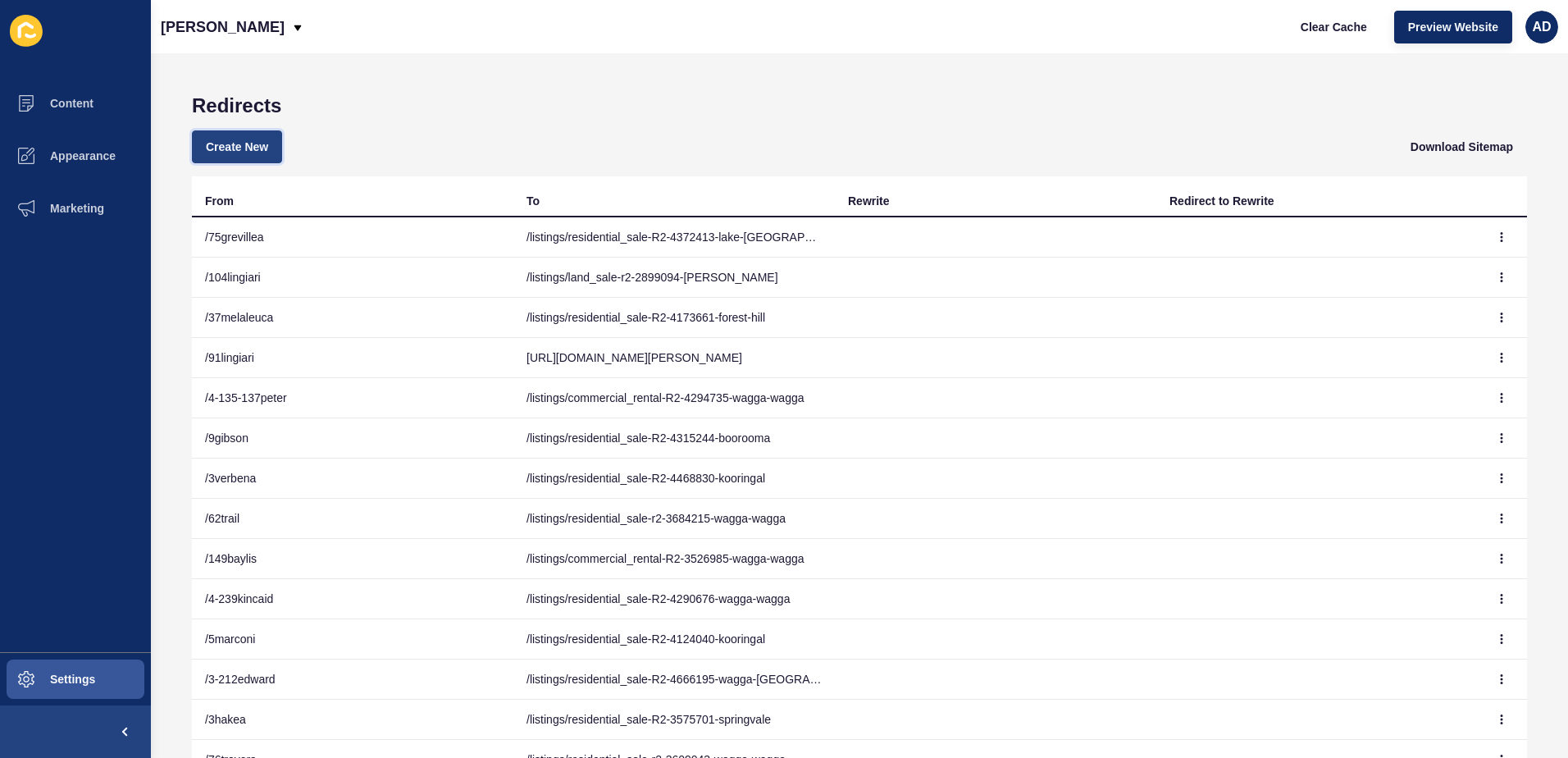
click at [238, 153] on span "Create New" at bounding box center [238, 147] width 63 height 17
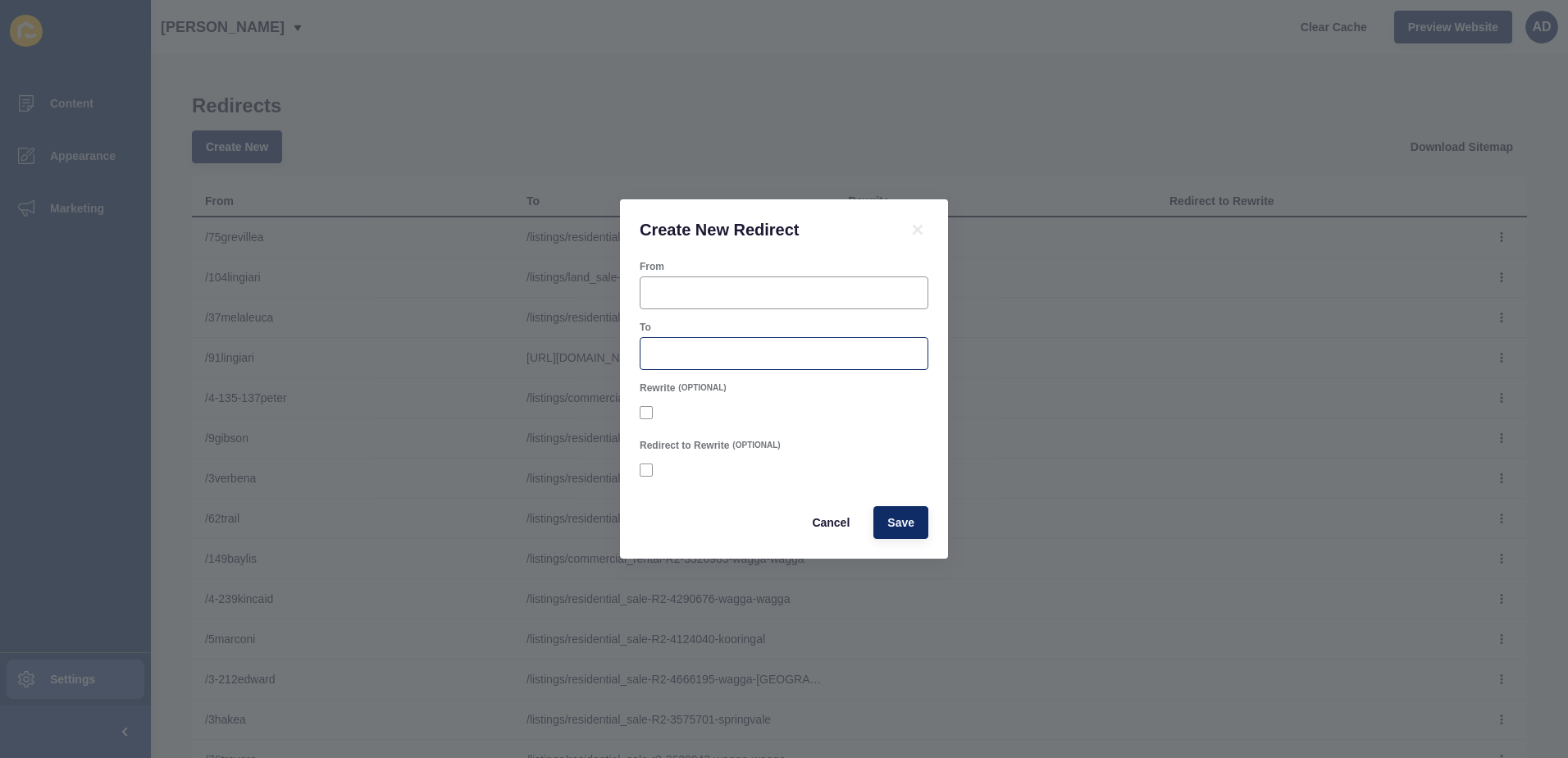
click at [664, 363] on div at bounding box center [784, 354] width 289 height 33
paste input "[URL][DOMAIN_NAME]"
drag, startPoint x: 679, startPoint y: 356, endPoint x: 586, endPoint y: 356, distance: 93.0
click at [586, 356] on div "Create New Redirect From To [URL][DOMAIN_NAME] Rewrite (OPTIONAL) Redirect to R…" at bounding box center [784, 379] width 1568 height 758
click at [796, 361] on input "[URL][DOMAIN_NAME]" at bounding box center [784, 354] width 267 height 17
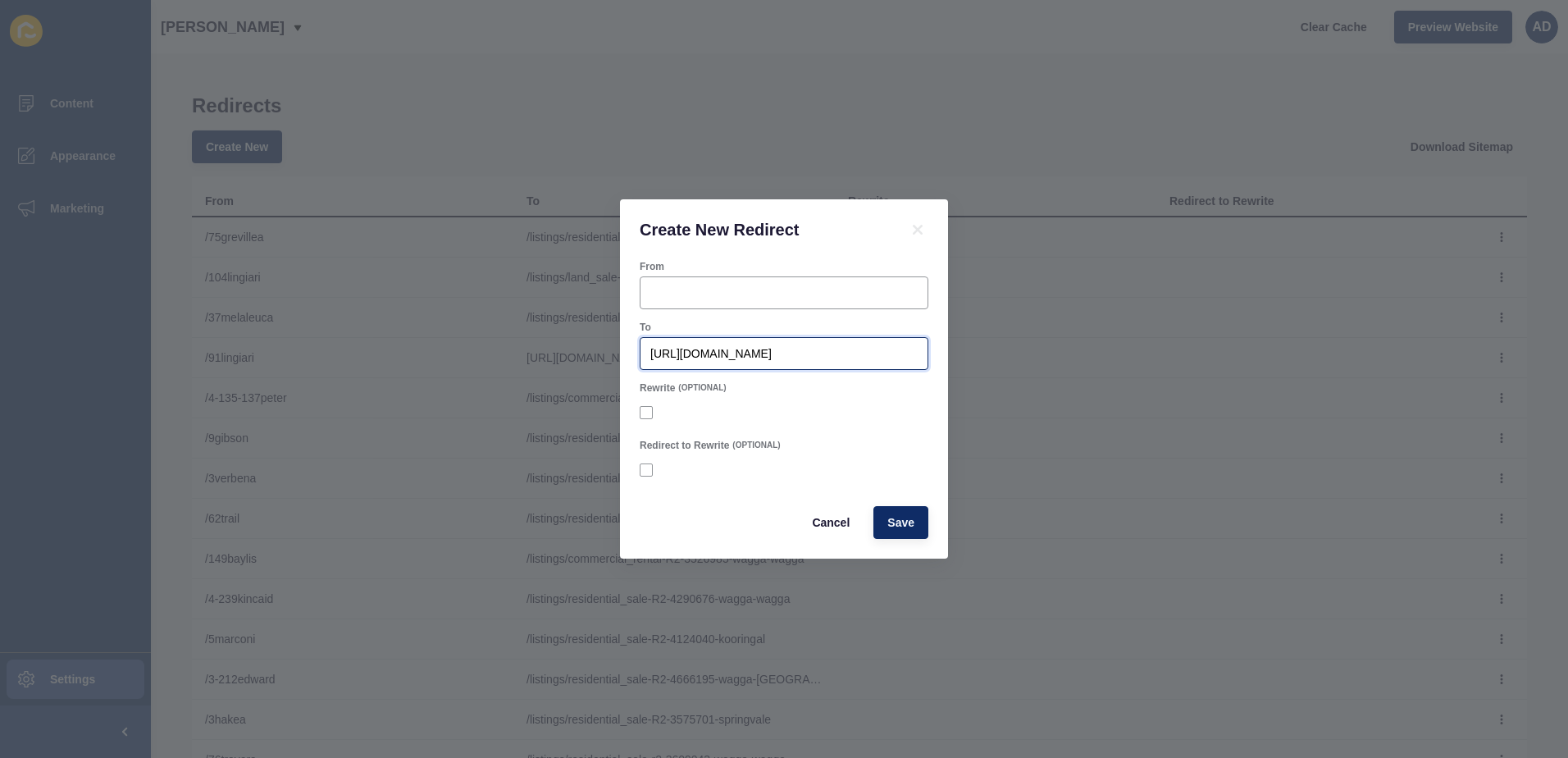
drag, startPoint x: 753, startPoint y: 356, endPoint x: 627, endPoint y: 364, distance: 126.3
click at [627, 364] on div "From To [URL][DOMAIN_NAME] Rewrite (OPTIONAL) Redirect to Rewrite (OPTIONAL) Ca…" at bounding box center [784, 409] width 328 height 298
type input "/listings/commercial_rental-R2-4711524-wagga-wagga"
click at [670, 288] on input "From" at bounding box center [784, 293] width 267 height 17
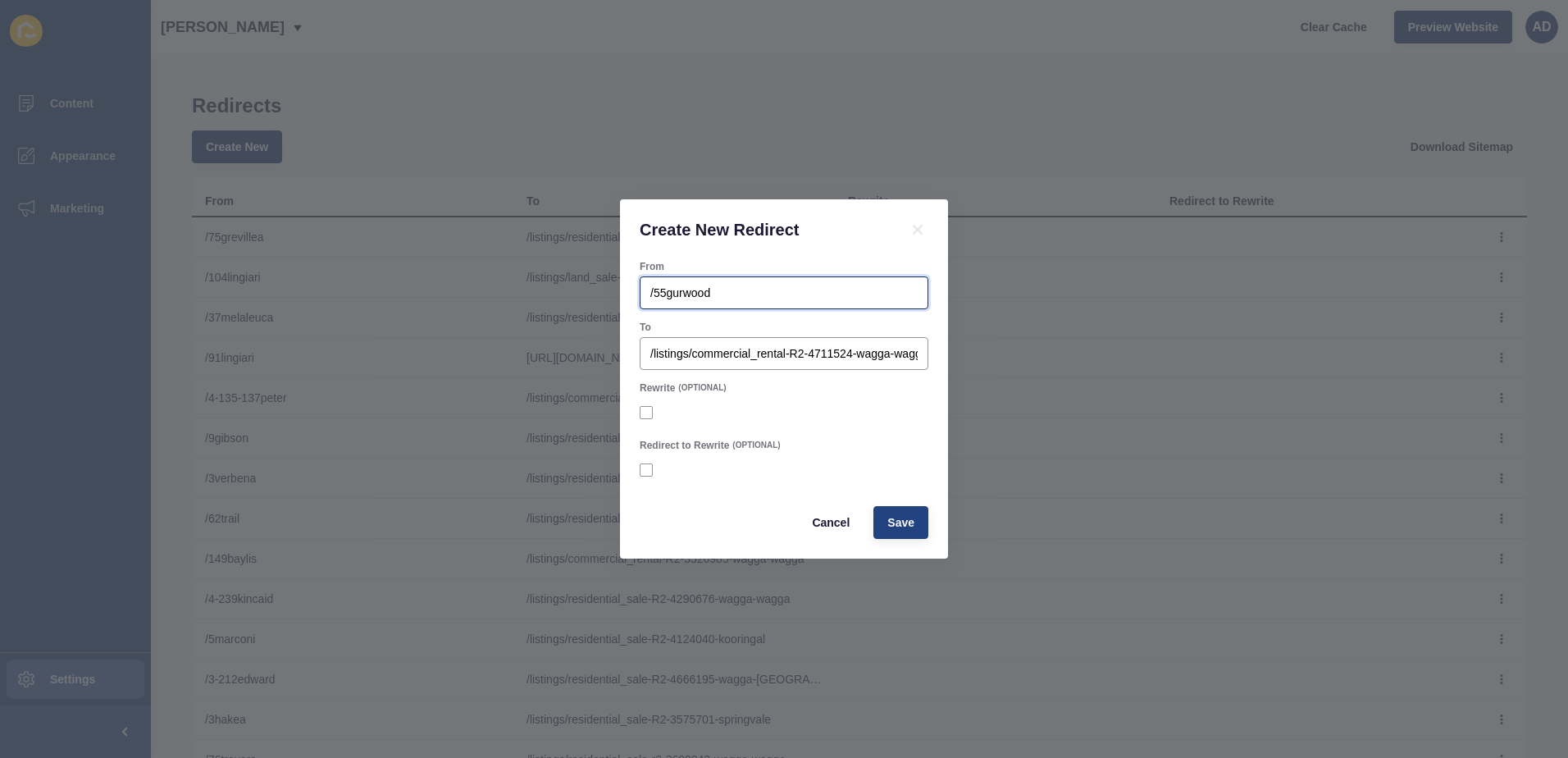
type input "/55gurwood"
click at [889, 535] on button "Save" at bounding box center [901, 523] width 55 height 33
